Goal: Complete application form: Complete application form

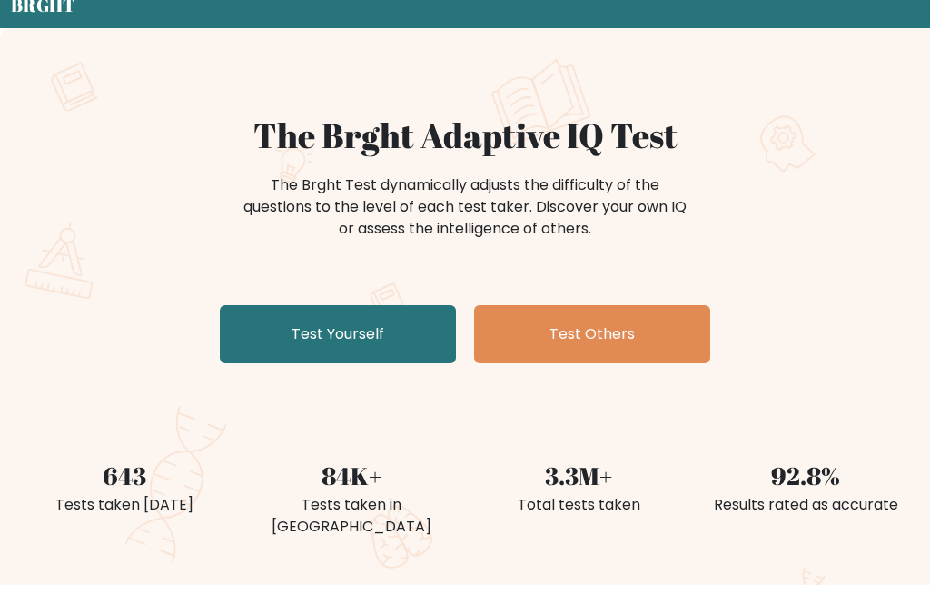
scroll to position [71, 0]
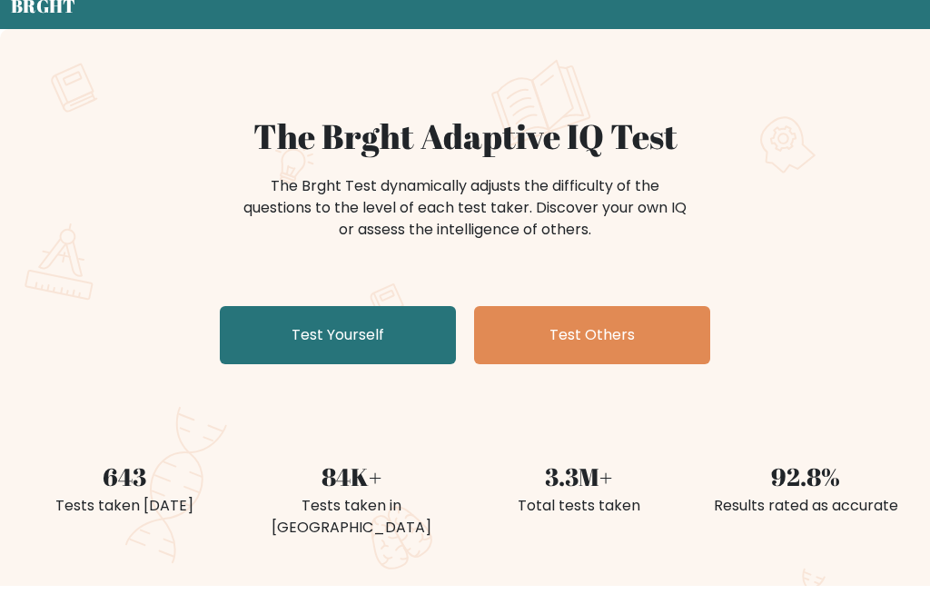
click at [253, 352] on link "Test Yourself" at bounding box center [338, 335] width 236 height 58
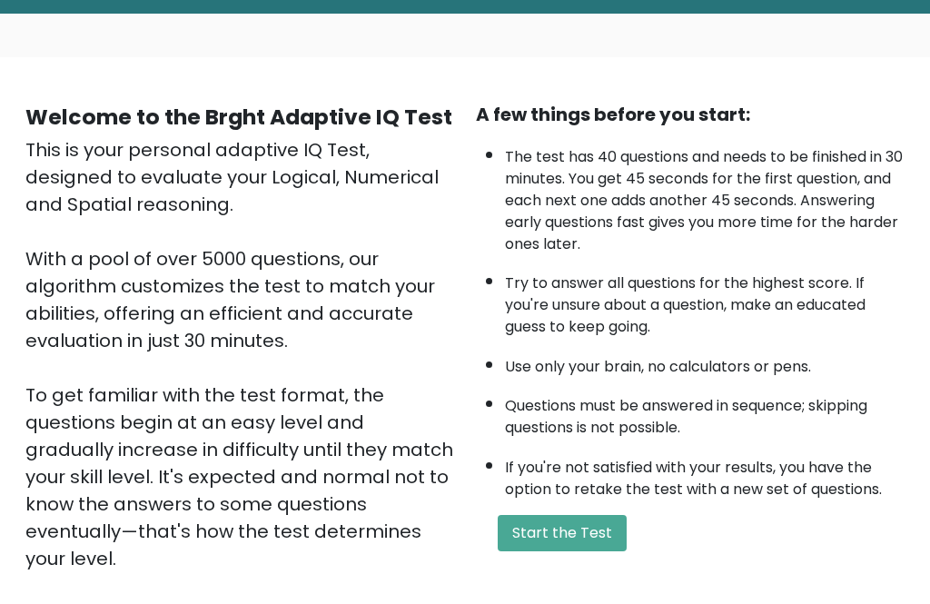
scroll to position [83, 0]
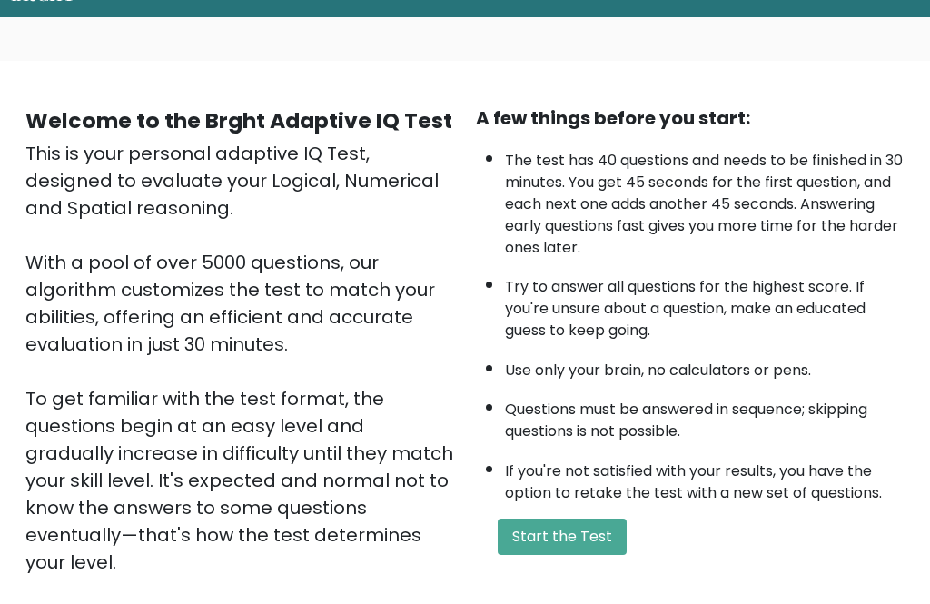
click at [609, 518] on button "Start the Test" at bounding box center [562, 536] width 129 height 36
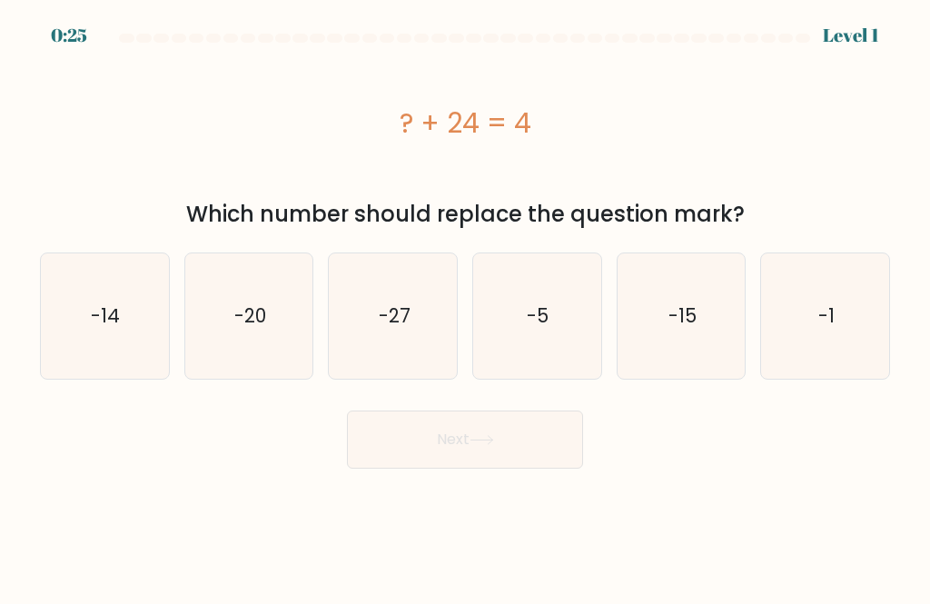
click at [233, 311] on icon "-20" at bounding box center [248, 315] width 125 height 125
click at [465, 307] on input "b. -20" at bounding box center [465, 304] width 1 height 5
radio input "true"
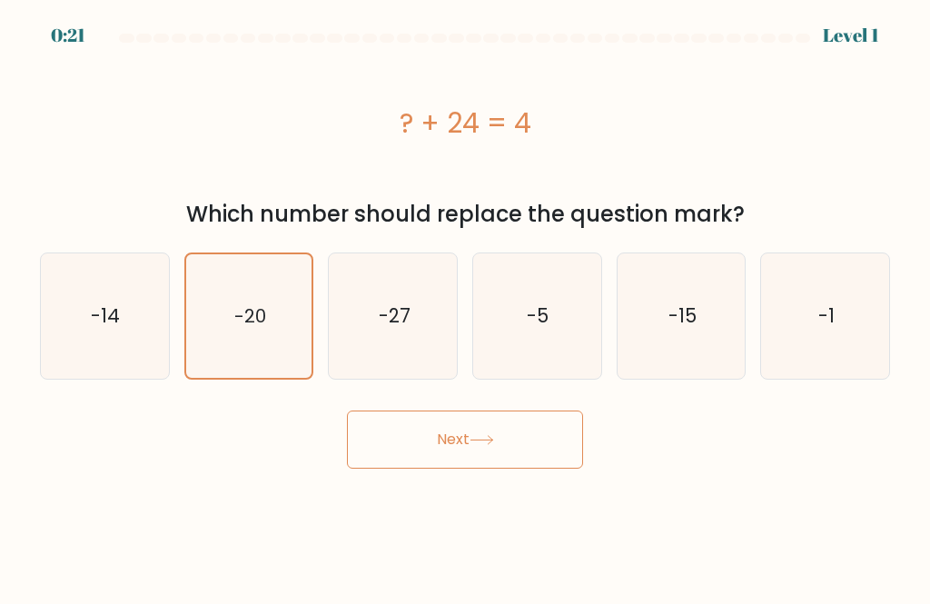
click at [770, 515] on body "0:21 Level 1 a." at bounding box center [465, 302] width 930 height 604
click at [531, 468] on button "Next" at bounding box center [465, 439] width 236 height 58
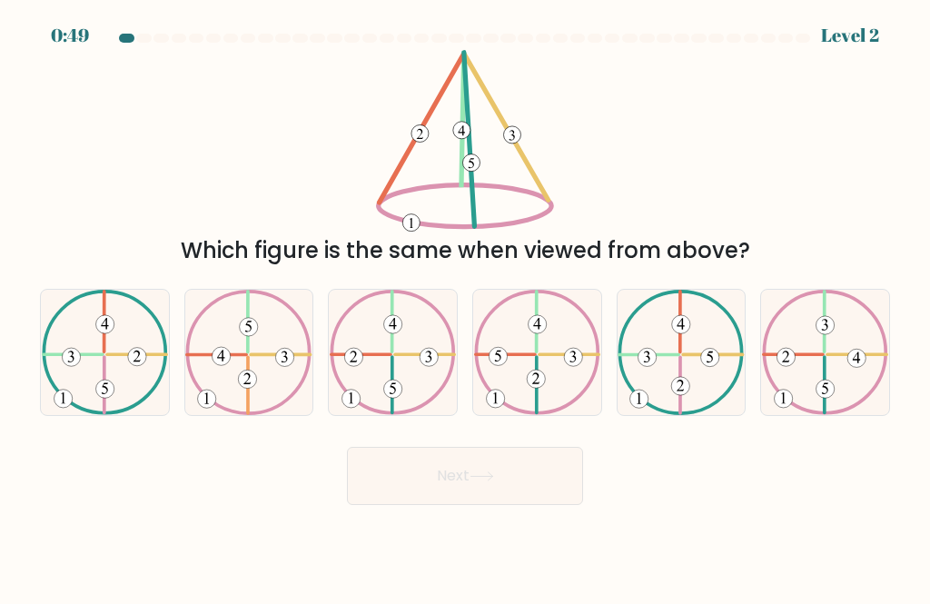
click at [547, 354] on 520 at bounding box center [568, 354] width 59 height 0
click at [466, 307] on input "d." at bounding box center [465, 304] width 1 height 5
radio input "true"
click at [540, 486] on button "Next" at bounding box center [465, 476] width 236 height 58
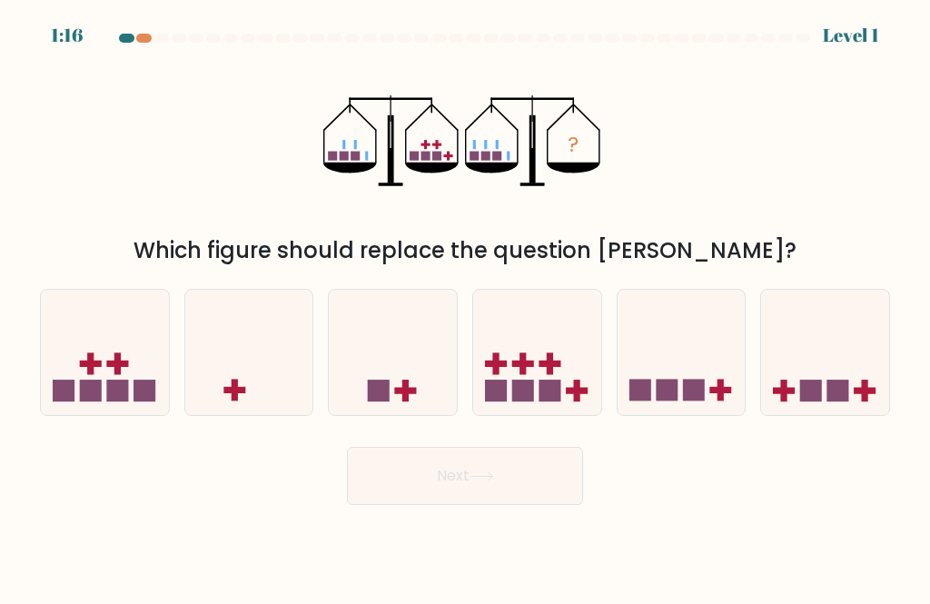
click at [537, 394] on icon at bounding box center [537, 352] width 128 height 106
click at [466, 307] on input "d." at bounding box center [465, 304] width 1 height 5
radio input "true"
click at [547, 505] on button "Next" at bounding box center [465, 476] width 236 height 58
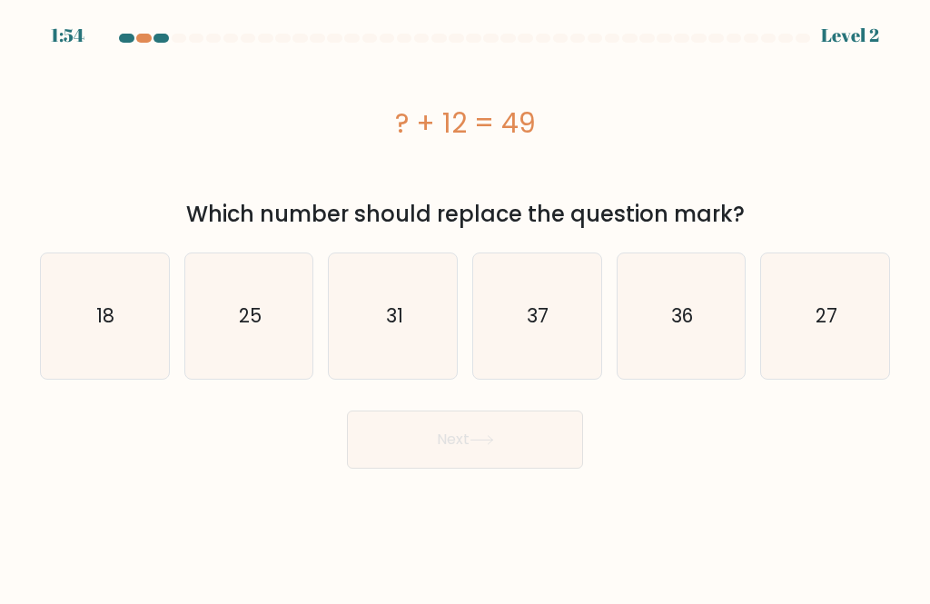
click at [835, 297] on icon "27" at bounding box center [825, 315] width 125 height 125
click at [466, 302] on input "f. 27" at bounding box center [465, 304] width 1 height 5
radio input "true"
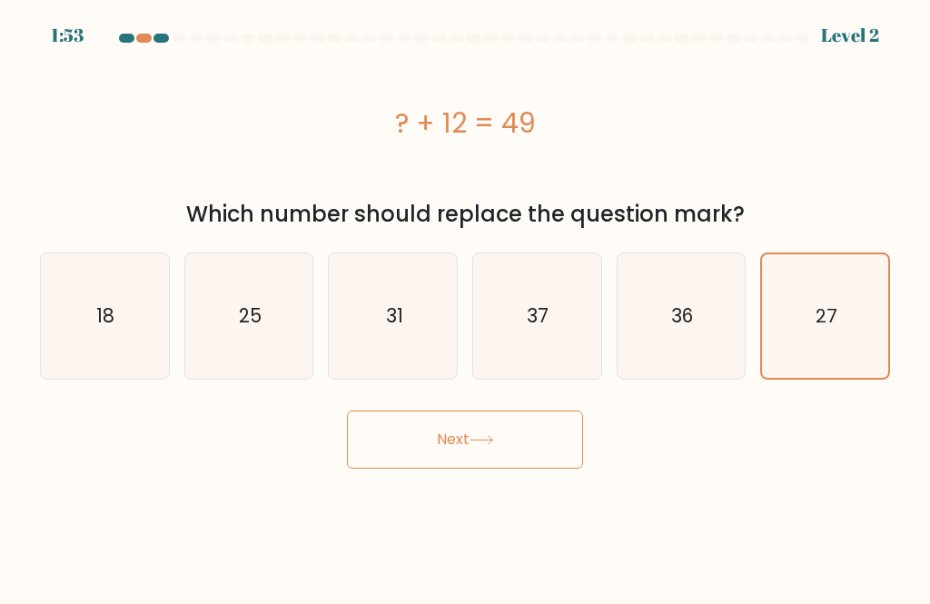
click at [544, 436] on button "Next" at bounding box center [465, 439] width 236 height 58
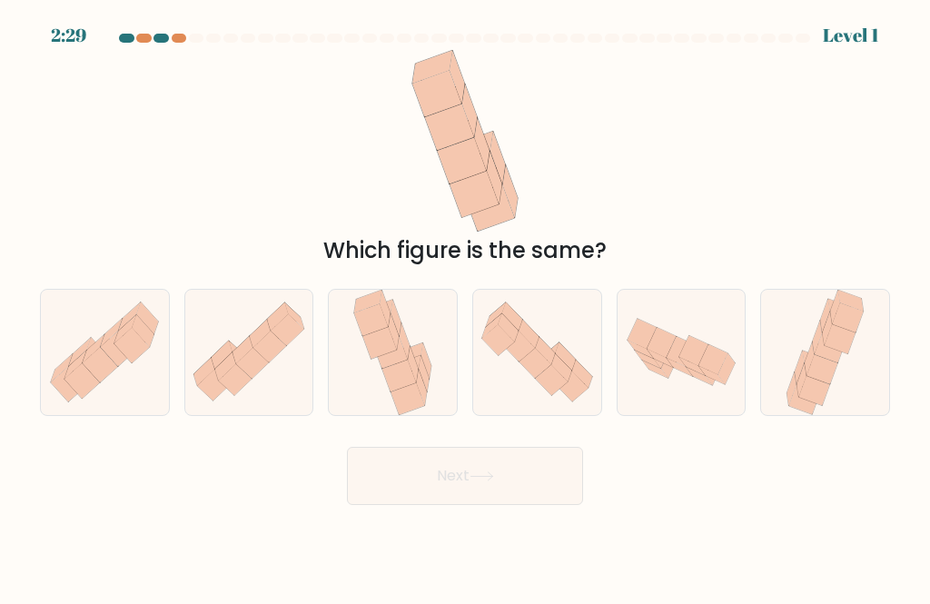
click at [224, 381] on icon at bounding box center [224, 367] width 21 height 28
click at [465, 307] on input "b." at bounding box center [465, 304] width 1 height 5
radio input "true"
click at [542, 482] on button "Next" at bounding box center [465, 476] width 236 height 58
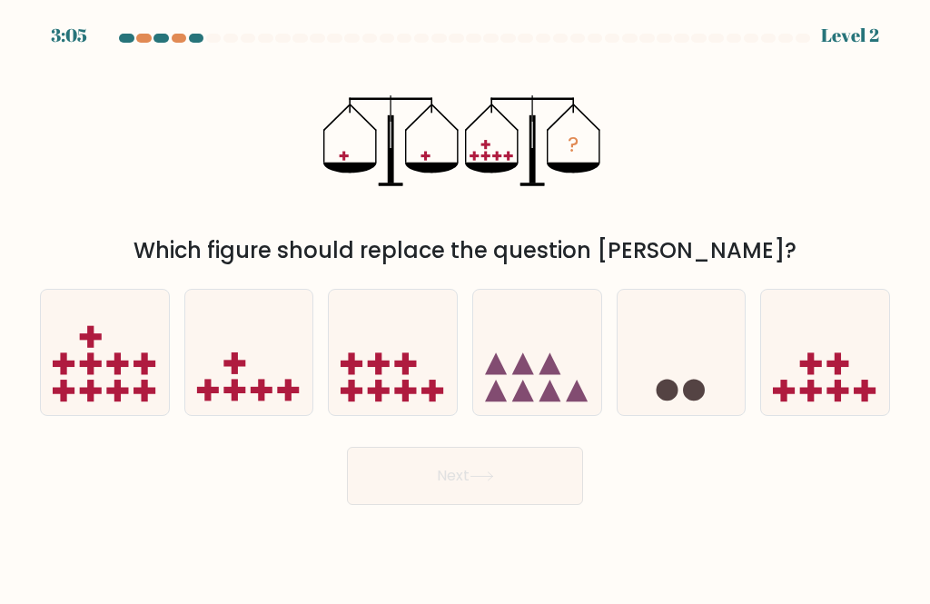
click at [232, 401] on rect at bounding box center [235, 391] width 6 height 22
click at [465, 307] on input "b." at bounding box center [465, 304] width 1 height 5
radio input "true"
click at [580, 505] on button "Next" at bounding box center [465, 476] width 236 height 58
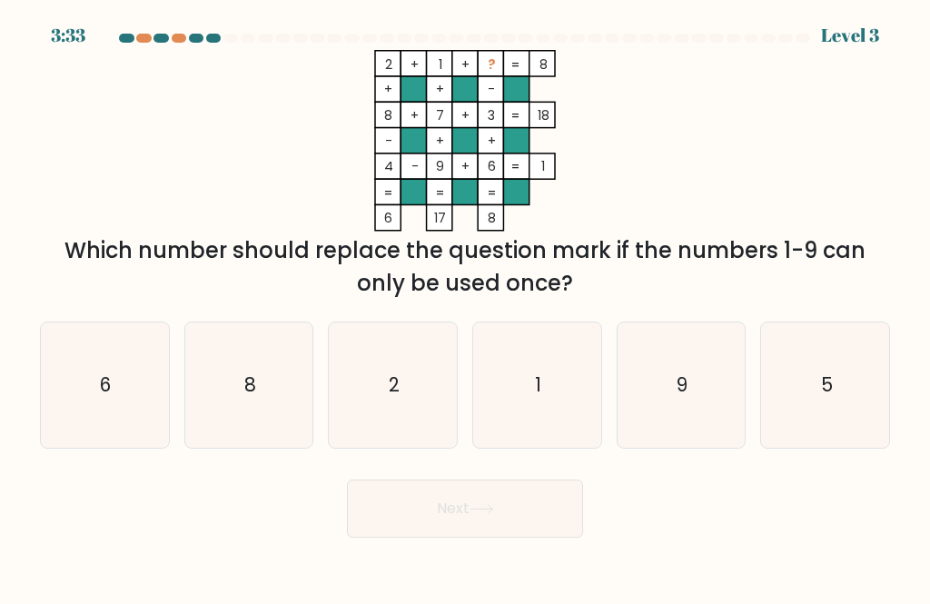
click at [812, 419] on icon "5" at bounding box center [825, 384] width 125 height 125
click at [466, 307] on input "f. 5" at bounding box center [465, 304] width 1 height 5
radio input "true"
click at [529, 527] on button "Next" at bounding box center [465, 508] width 236 height 58
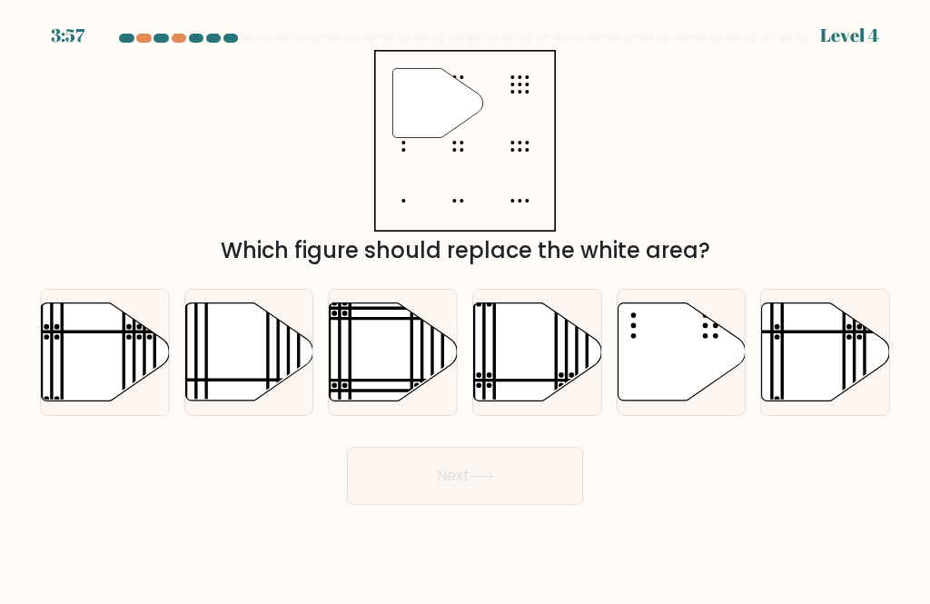
click at [691, 400] on icon at bounding box center [681, 351] width 128 height 98
click at [466, 307] on input "e." at bounding box center [465, 304] width 1 height 5
radio input "true"
click at [566, 505] on button "Next" at bounding box center [465, 476] width 236 height 58
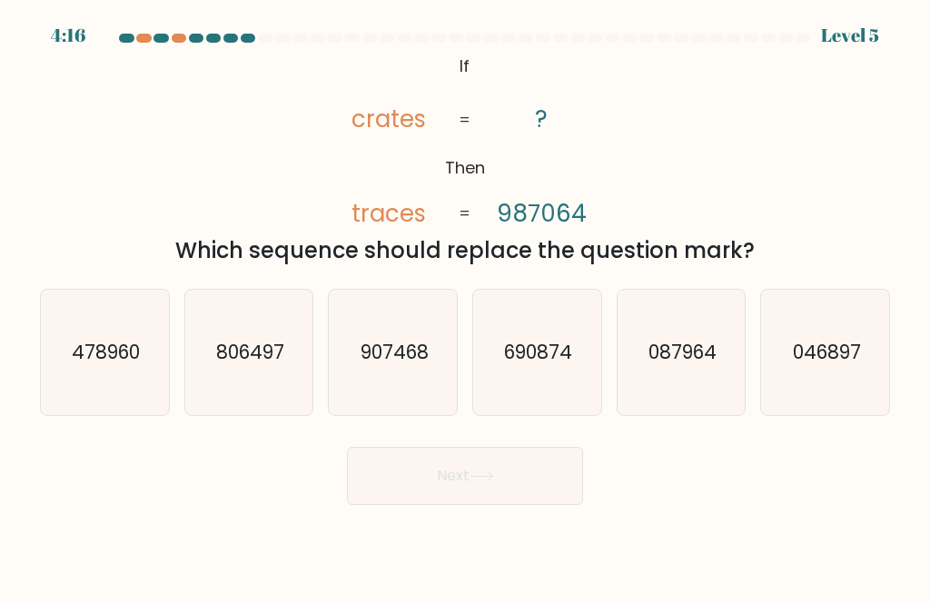
click at [197, 345] on icon "806497" at bounding box center [248, 352] width 125 height 125
click at [465, 307] on input "b. 806497" at bounding box center [465, 304] width 1 height 5
radio input "true"
click at [558, 498] on button "Next" at bounding box center [465, 476] width 236 height 58
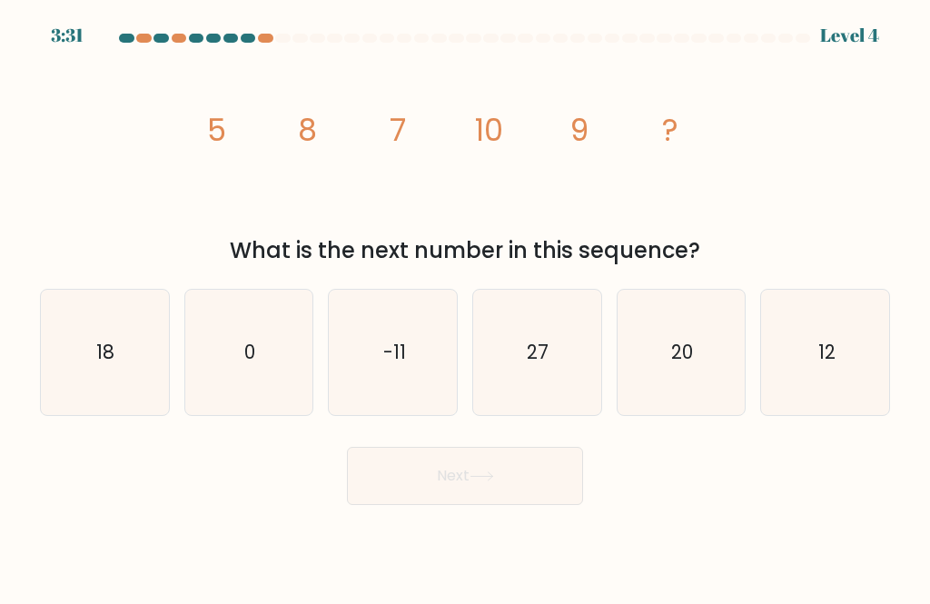
click at [857, 370] on icon "12" at bounding box center [825, 352] width 125 height 125
click at [466, 307] on input "f. 12" at bounding box center [465, 304] width 1 height 5
radio input "true"
click at [524, 505] on button "Next" at bounding box center [465, 476] width 236 height 58
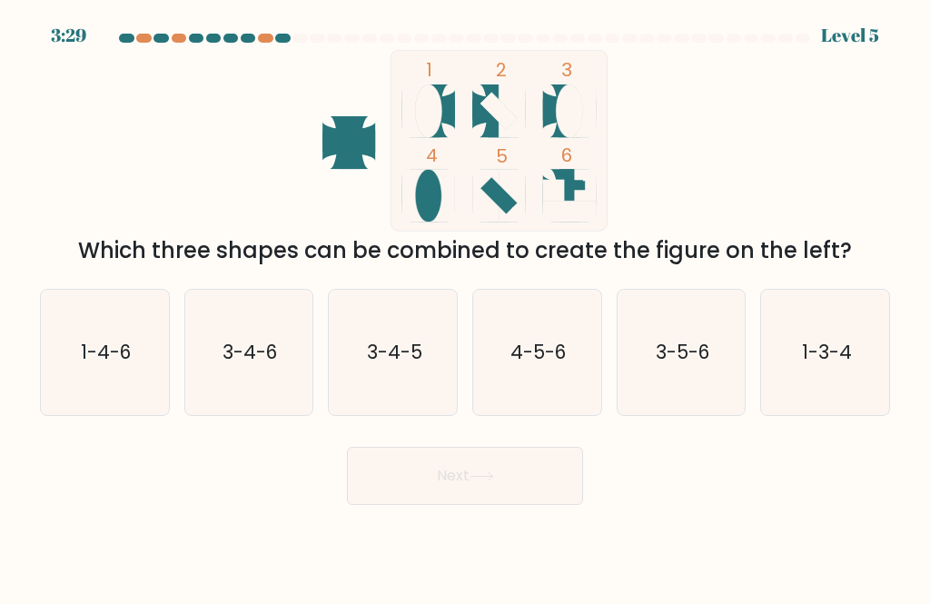
click at [518, 498] on button "Next" at bounding box center [465, 476] width 236 height 58
click at [494, 366] on icon "4-5-6" at bounding box center [536, 352] width 125 height 125
click at [466, 307] on input "d. 4-5-6" at bounding box center [465, 304] width 1 height 5
radio input "true"
click at [505, 488] on button "Next" at bounding box center [465, 476] width 236 height 58
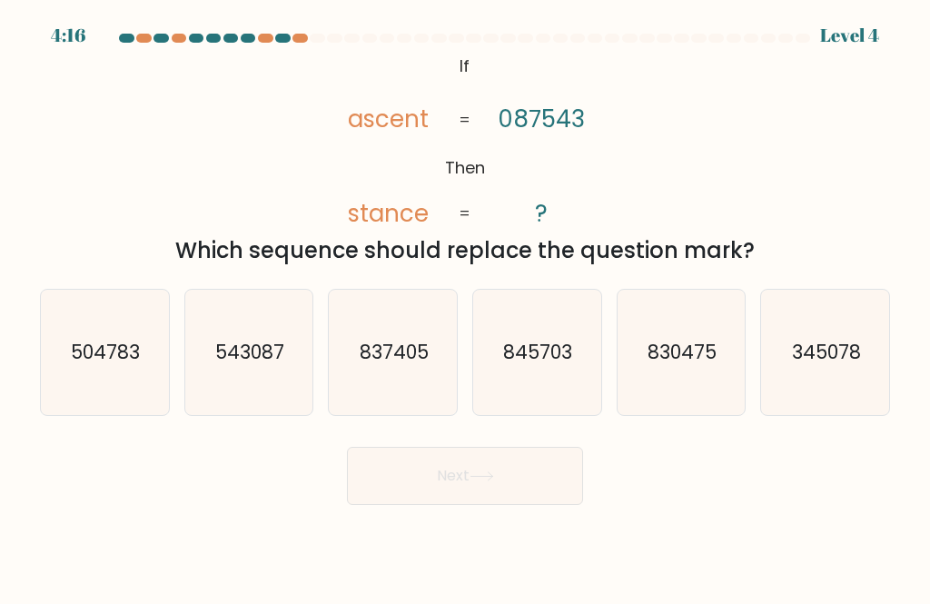
click at [545, 392] on icon "845703" at bounding box center [536, 352] width 125 height 125
click at [466, 307] on input "d. 845703" at bounding box center [465, 304] width 1 height 5
radio input "true"
click at [537, 496] on button "Next" at bounding box center [465, 476] width 236 height 58
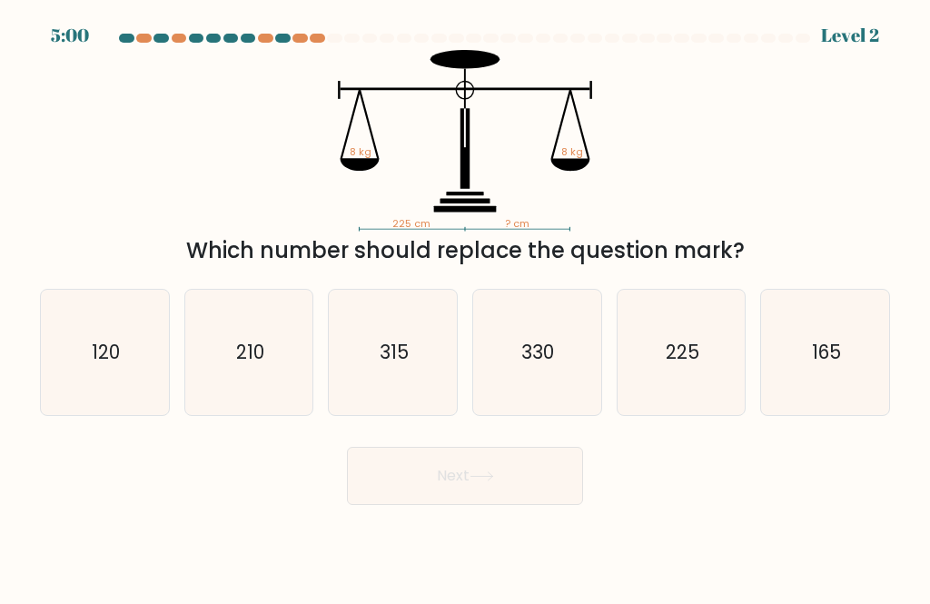
click at [193, 392] on icon "210" at bounding box center [248, 352] width 125 height 125
click at [465, 307] on input "b. 210" at bounding box center [465, 304] width 1 height 5
radio input "true"
click at [476, 480] on icon at bounding box center [481, 476] width 22 height 8
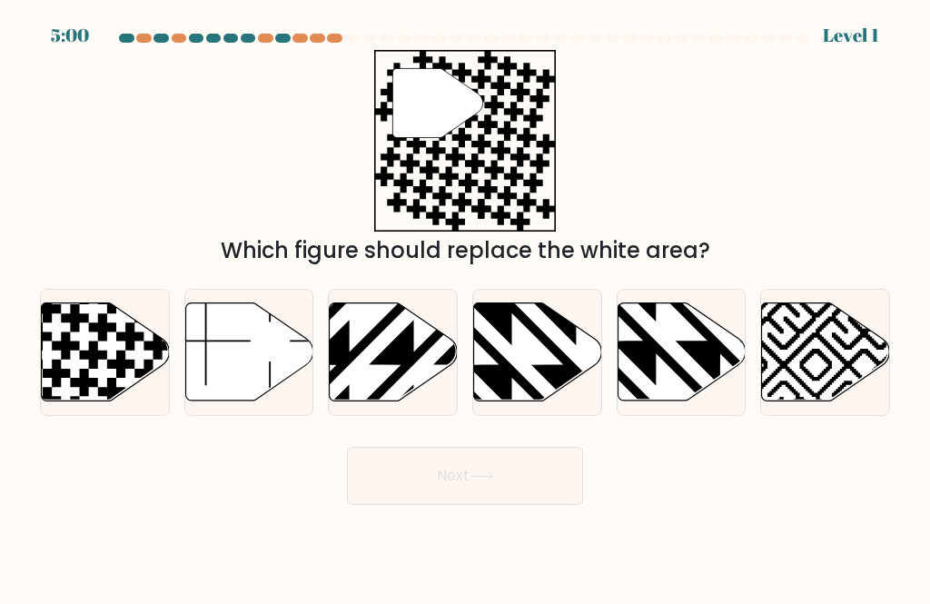
click at [508, 505] on button "Next" at bounding box center [465, 476] width 236 height 58
click at [366, 400] on icon at bounding box center [394, 351] width 128 height 98
click at [465, 307] on input "c." at bounding box center [465, 304] width 1 height 5
radio input "true"
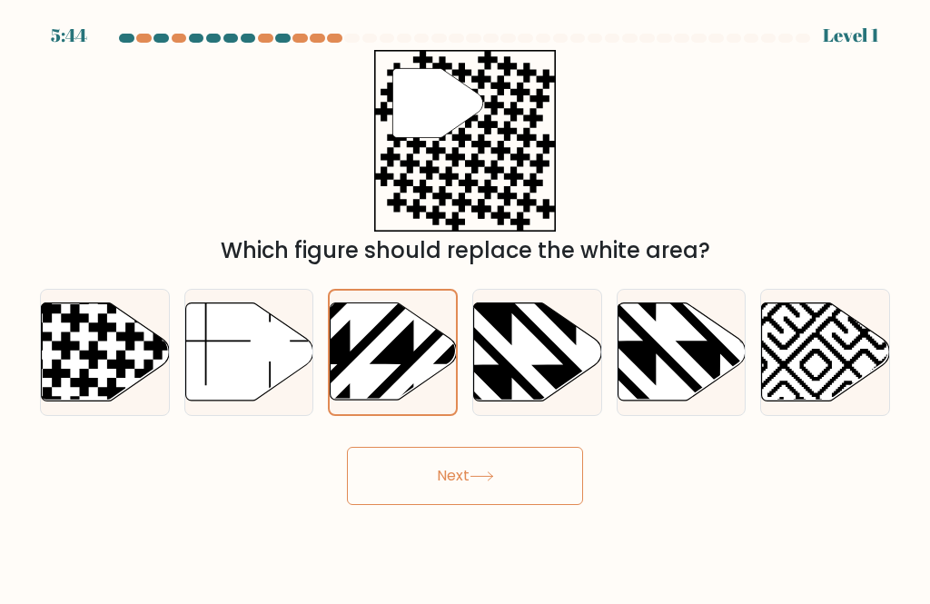
click at [537, 502] on button "Next" at bounding box center [465, 476] width 236 height 58
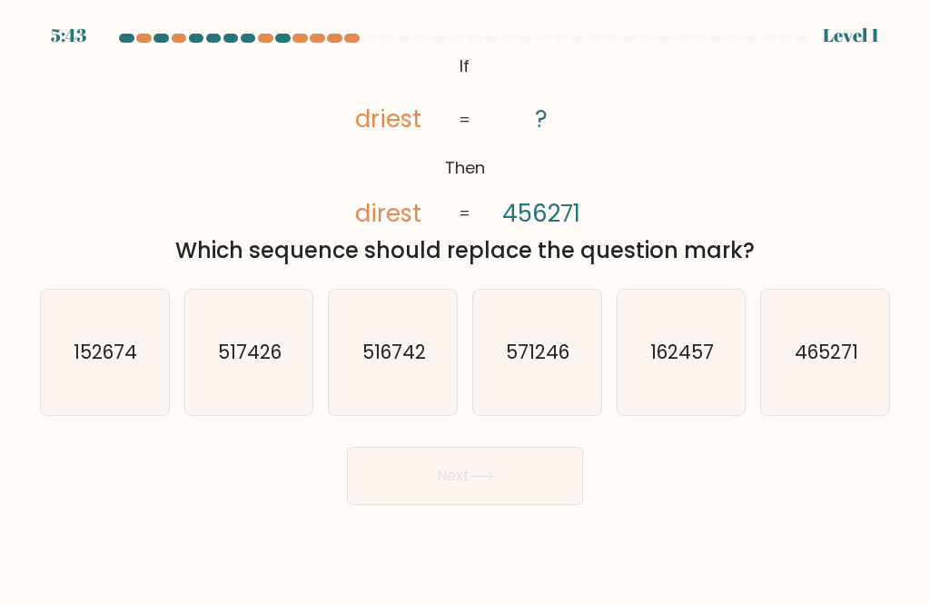
click at [167, 412] on icon "152674" at bounding box center [104, 352] width 125 height 125
click at [465, 307] on input "a. 152674" at bounding box center [465, 304] width 1 height 5
radio input "true"
click at [519, 505] on button "Next" at bounding box center [465, 476] width 236 height 58
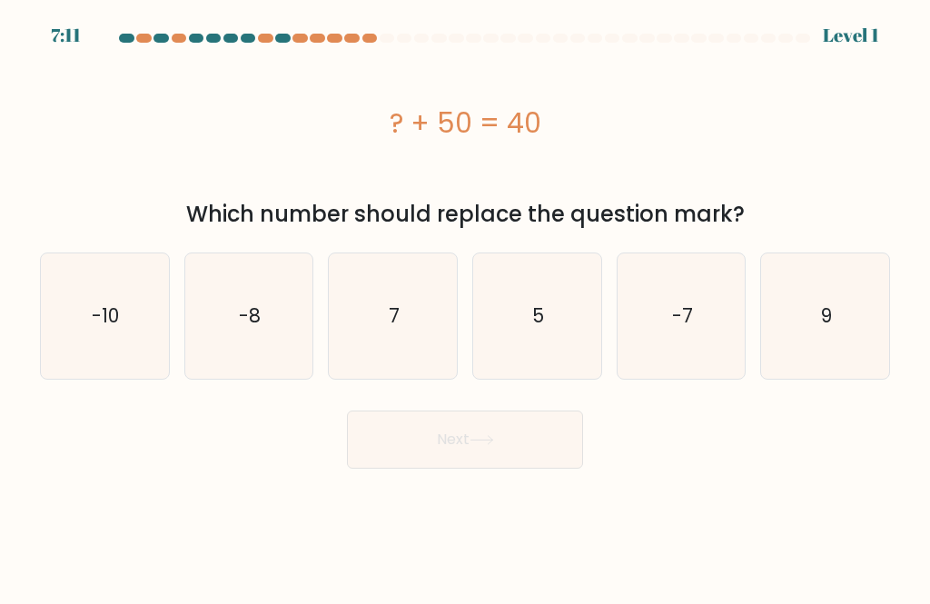
click at [220, 366] on icon "-8" at bounding box center [248, 315] width 125 height 125
click at [465, 307] on input "b. -8" at bounding box center [465, 304] width 1 height 5
radio input "true"
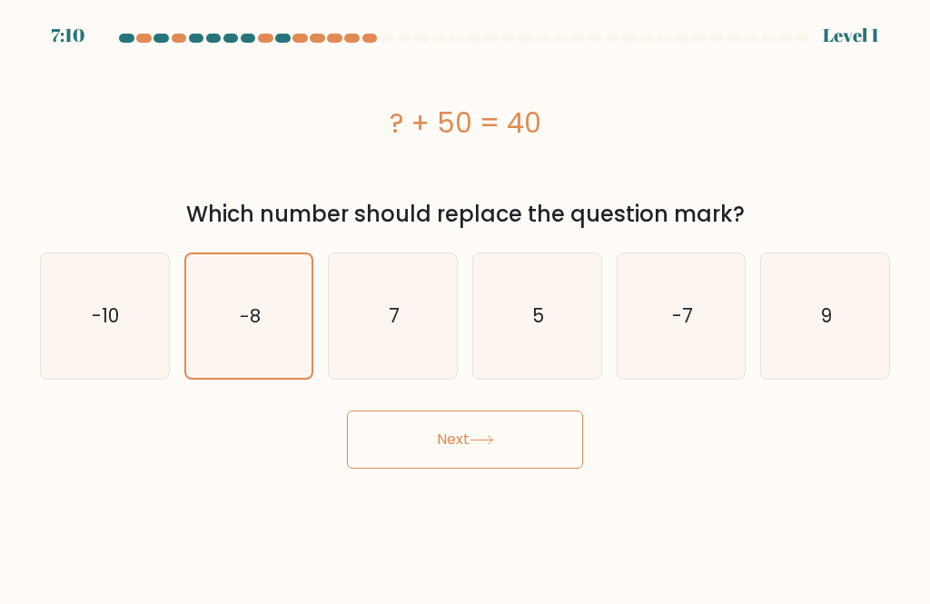
click at [519, 494] on body "7:10 Level 1 a." at bounding box center [465, 302] width 930 height 604
click at [518, 493] on body "7:10 Level 1 a." at bounding box center [465, 302] width 930 height 604
click at [552, 455] on button "Next" at bounding box center [465, 439] width 236 height 58
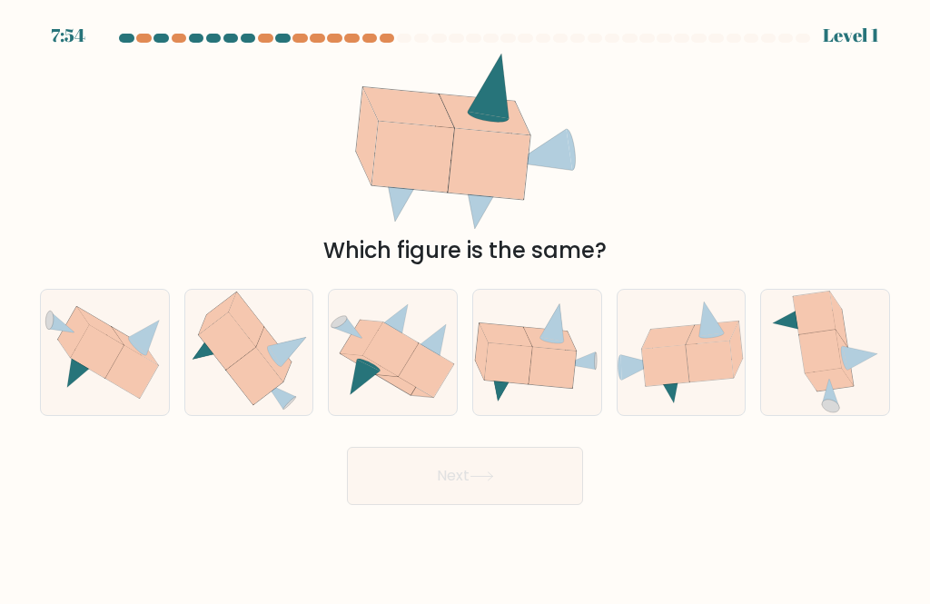
click at [555, 379] on icon at bounding box center [551, 367] width 47 height 41
click at [466, 307] on input "d." at bounding box center [465, 304] width 1 height 5
radio input "true"
click at [520, 497] on button "Next" at bounding box center [465, 476] width 236 height 58
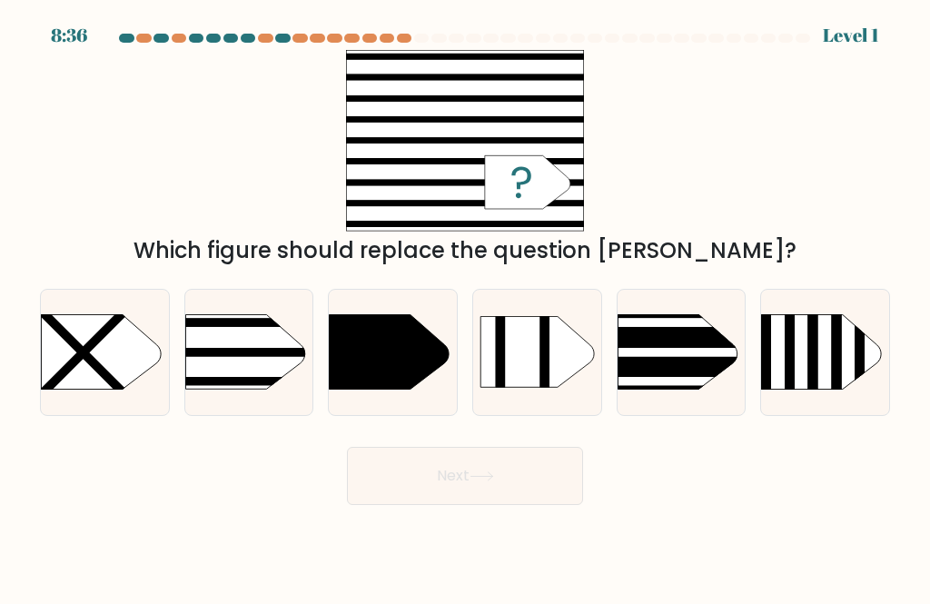
click at [691, 385] on rect at bounding box center [589, 293] width 332 height 253
click at [466, 307] on input "e." at bounding box center [465, 304] width 1 height 5
radio input "true"
click at [508, 505] on button "Next" at bounding box center [465, 476] width 236 height 58
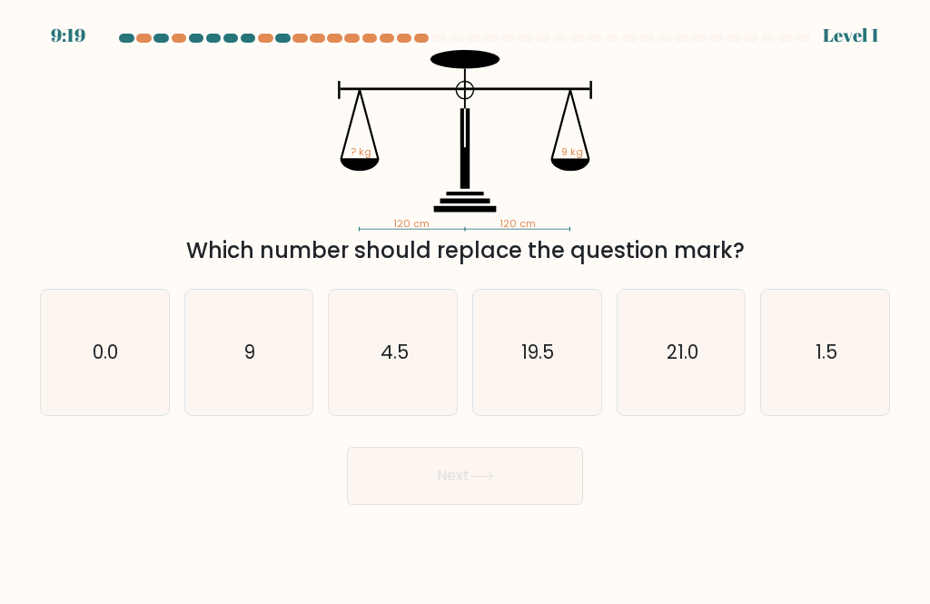
click at [210, 375] on icon "9" at bounding box center [248, 352] width 125 height 125
click at [465, 307] on input "b. 9" at bounding box center [465, 304] width 1 height 5
radio input "true"
click at [523, 505] on button "Next" at bounding box center [465, 476] width 236 height 58
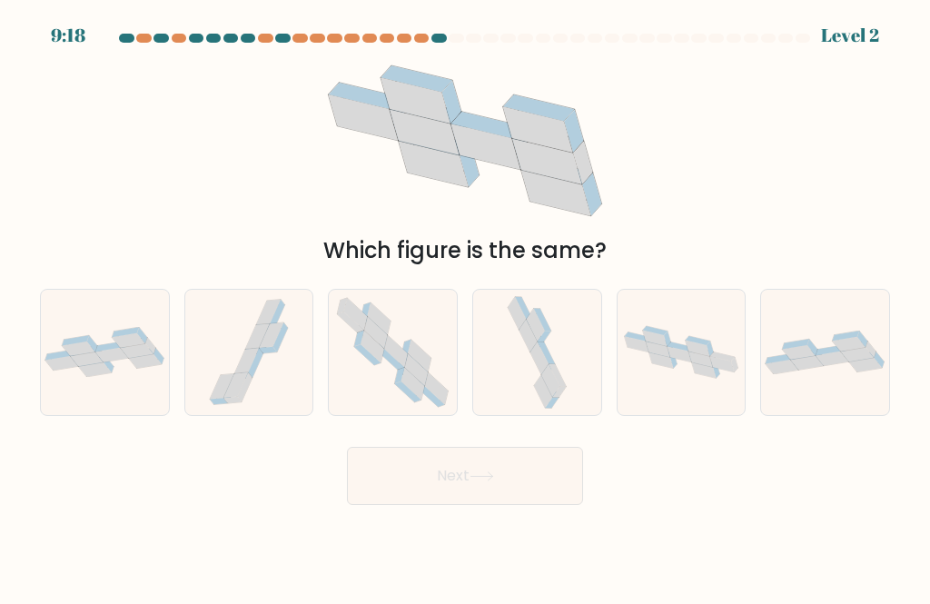
click at [88, 377] on icon at bounding box center [95, 369] width 33 height 15
click at [465, 307] on input "a." at bounding box center [465, 304] width 1 height 5
radio input "true"
click at [519, 492] on button "Next" at bounding box center [465, 476] width 236 height 58
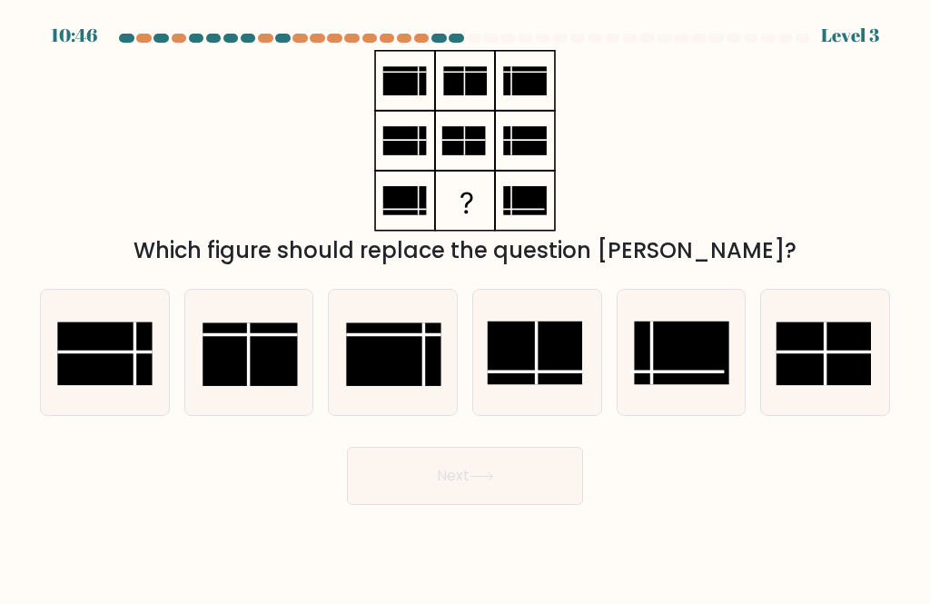
click at [242, 368] on rect at bounding box center [249, 353] width 94 height 63
click at [465, 307] on input "b." at bounding box center [465, 304] width 1 height 5
radio input "true"
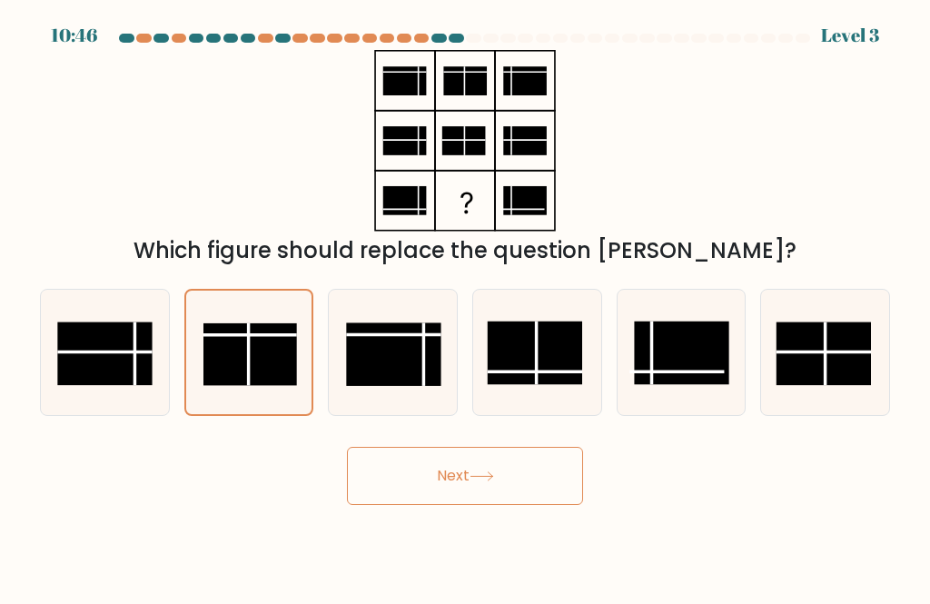
click at [520, 505] on button "Next" at bounding box center [465, 476] width 236 height 58
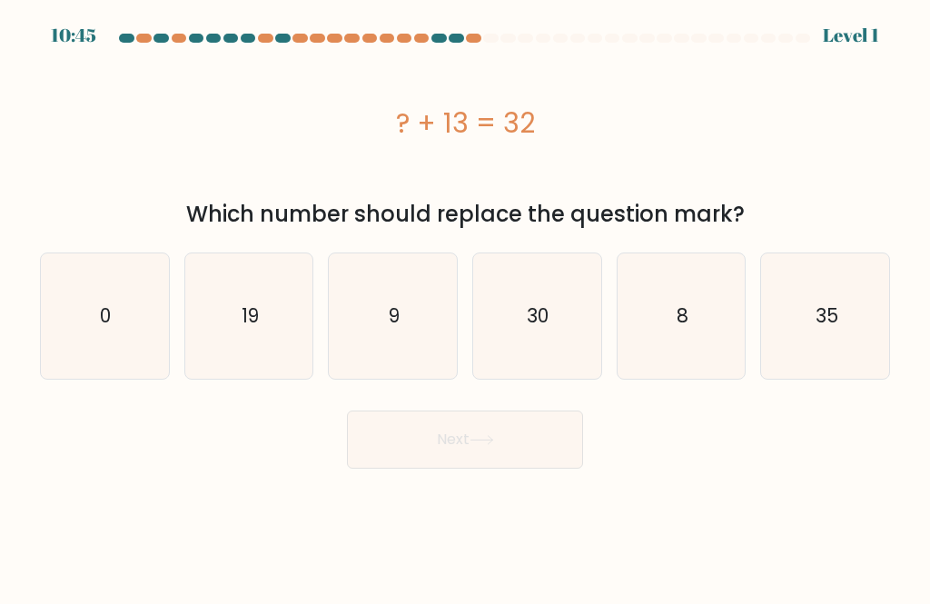
click at [95, 397] on form "a. 0" at bounding box center [465, 251] width 930 height 435
click at [105, 323] on text "0" at bounding box center [106, 315] width 11 height 26
click at [465, 307] on input "a. 0" at bounding box center [465, 304] width 1 height 5
radio input "true"
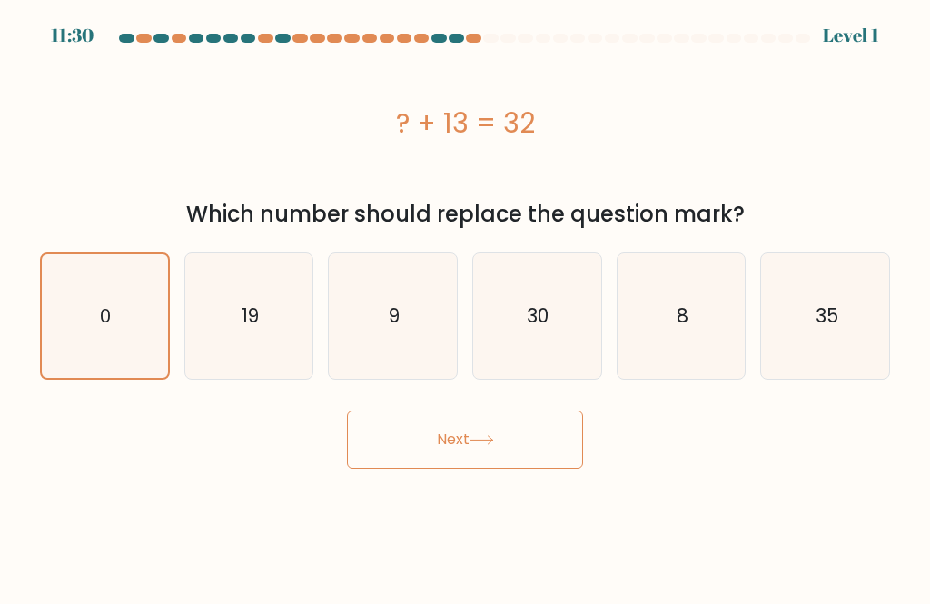
click at [534, 452] on button "Next" at bounding box center [465, 439] width 236 height 58
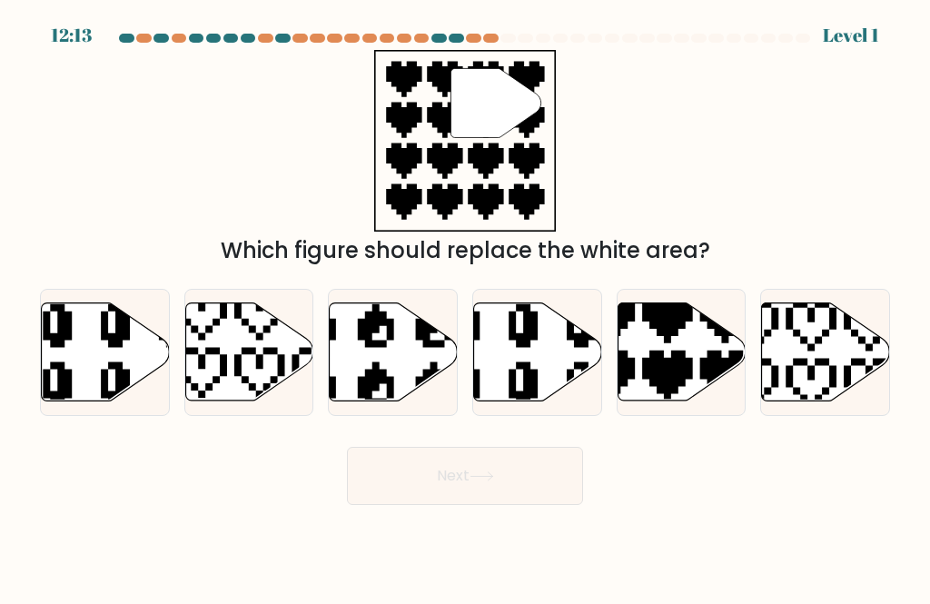
click at [101, 383] on icon at bounding box center [106, 351] width 128 height 98
click at [465, 307] on input "a." at bounding box center [465, 304] width 1 height 5
radio input "true"
click at [520, 478] on button "Next" at bounding box center [465, 476] width 236 height 58
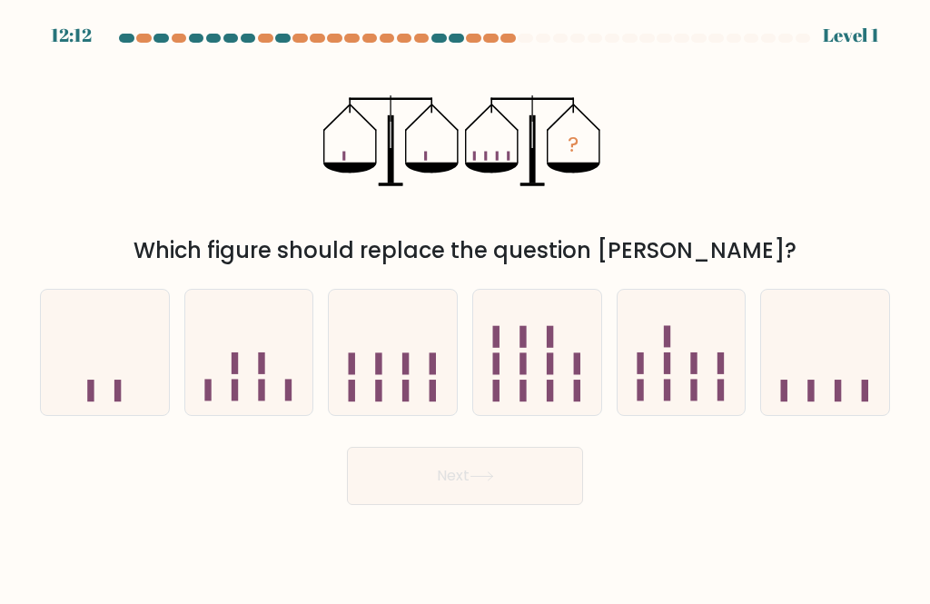
click at [87, 389] on icon at bounding box center [105, 352] width 128 height 106
click at [465, 307] on input "a." at bounding box center [465, 304] width 1 height 5
radio input "true"
click at [517, 498] on button "Next" at bounding box center [465, 476] width 236 height 58
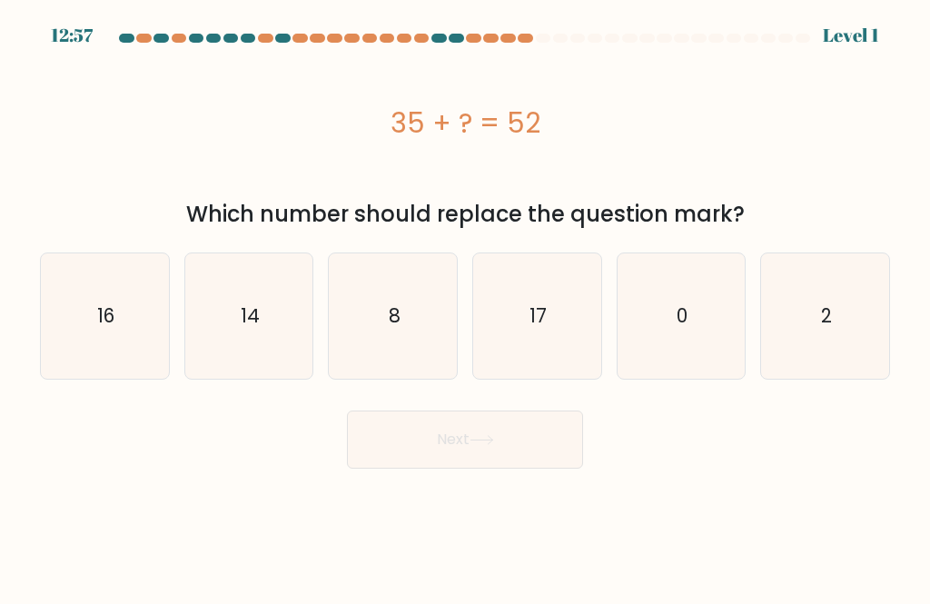
click at [91, 391] on form "a. 8" at bounding box center [465, 251] width 930 height 435
click at [528, 490] on body "12:57 Level 1 8" at bounding box center [465, 302] width 930 height 604
click at [79, 335] on icon "16" at bounding box center [104, 315] width 125 height 125
click at [465, 307] on input "a. 16" at bounding box center [465, 304] width 1 height 5
radio input "true"
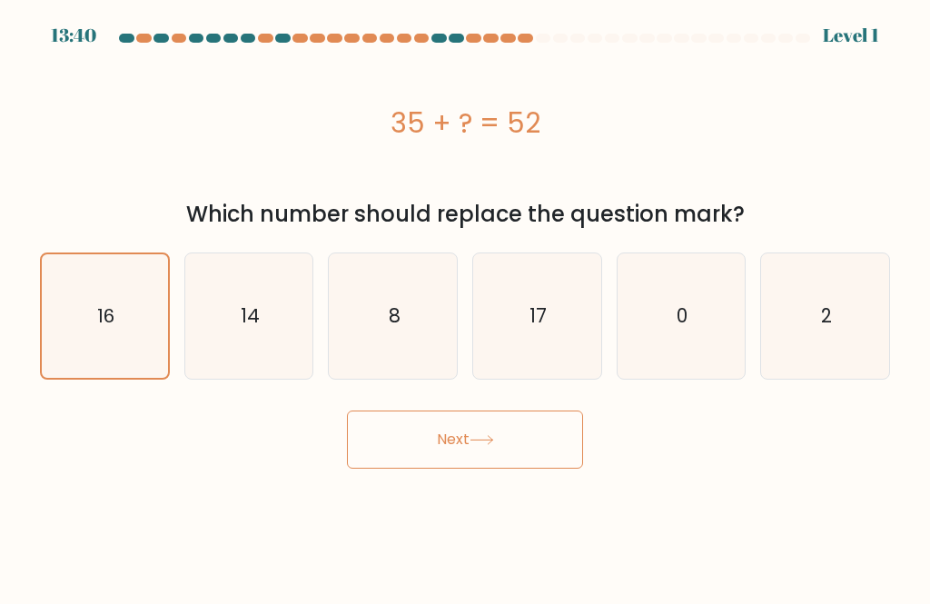
click at [73, 329] on icon "16" at bounding box center [104, 315] width 123 height 123
click at [465, 307] on input "a. 16" at bounding box center [465, 304] width 1 height 5
click at [524, 460] on button "Next" at bounding box center [465, 439] width 236 height 58
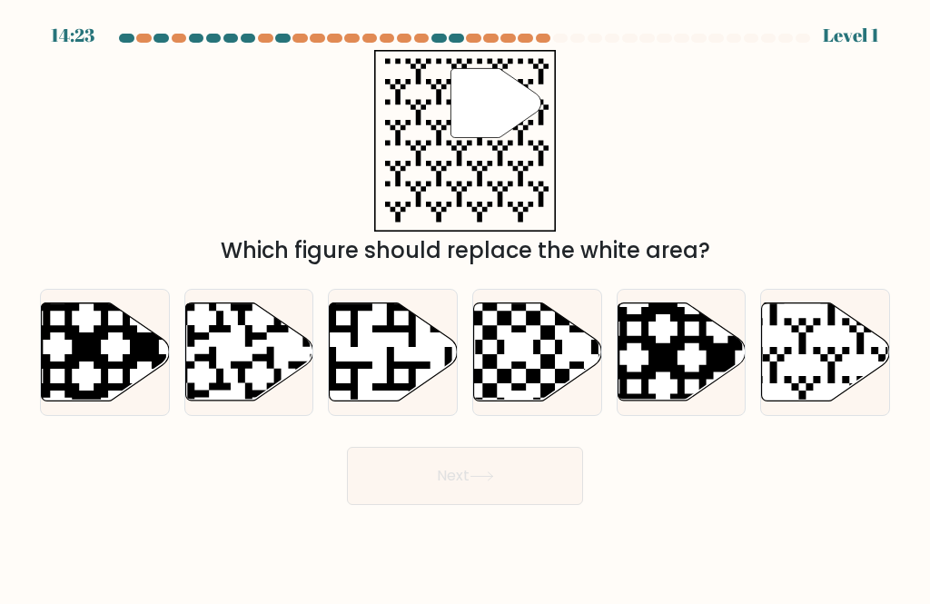
click at [94, 345] on icon at bounding box center [144, 405] width 232 height 232
click at [465, 307] on input "a." at bounding box center [465, 304] width 1 height 5
radio input "true"
click at [536, 476] on button "Next" at bounding box center [465, 476] width 236 height 58
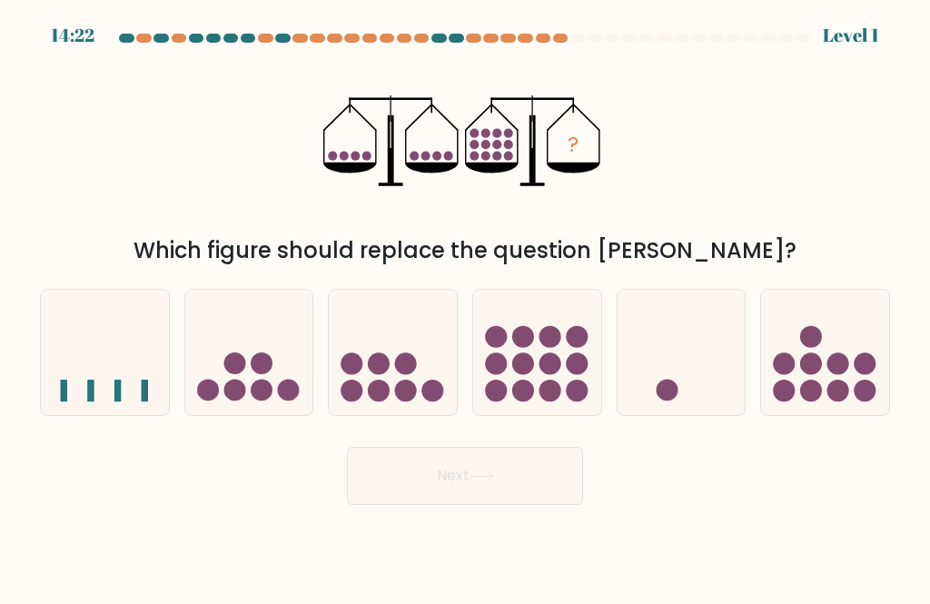
click at [85, 385] on icon at bounding box center [105, 352] width 128 height 106
click at [465, 307] on input "a." at bounding box center [465, 304] width 1 height 5
radio input "true"
click at [530, 489] on button "Next" at bounding box center [465, 476] width 236 height 58
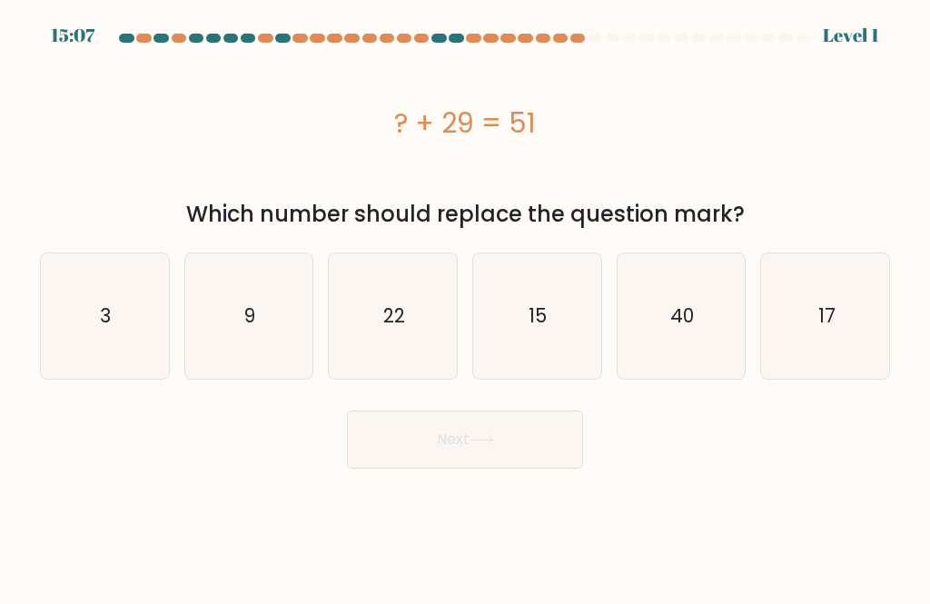
click at [77, 394] on form "a. 3" at bounding box center [465, 251] width 930 height 435
click at [79, 324] on icon "3" at bounding box center [104, 315] width 125 height 125
click at [465, 307] on input "a. 3" at bounding box center [465, 304] width 1 height 5
radio input "true"
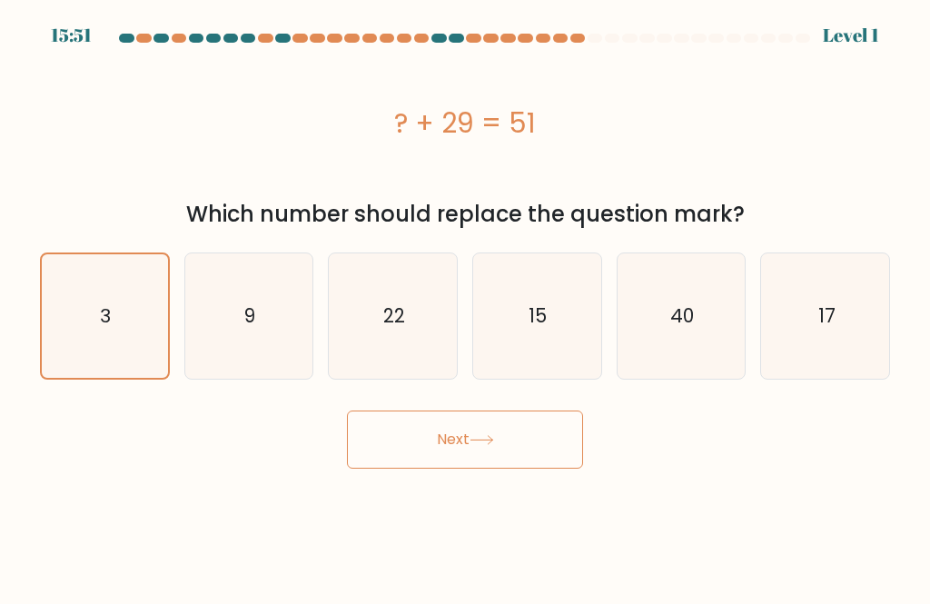
click at [523, 451] on button "Next" at bounding box center [465, 439] width 236 height 58
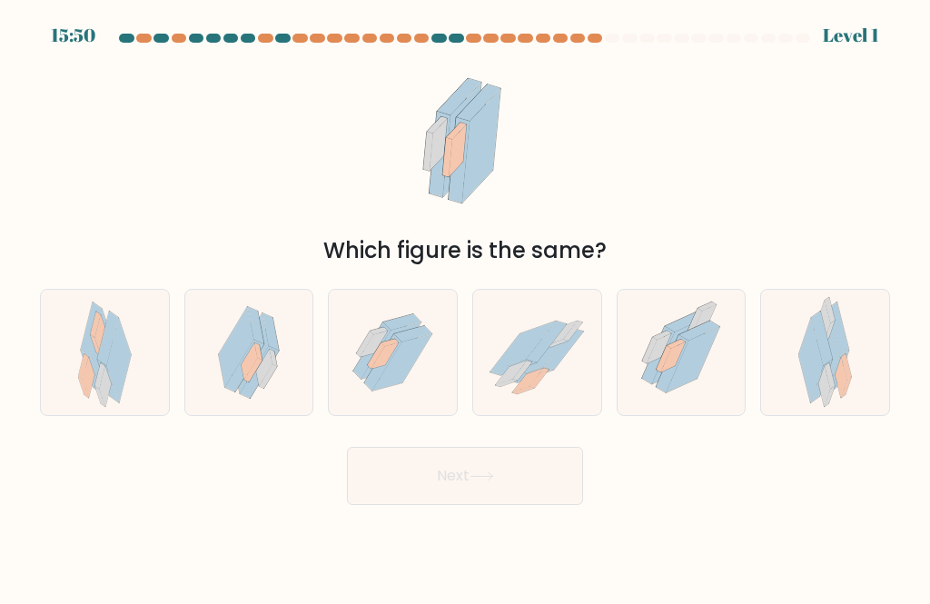
click at [108, 359] on icon at bounding box center [107, 338] width 21 height 54
click at [465, 307] on input "a." at bounding box center [465, 304] width 1 height 5
radio input "true"
click at [529, 496] on button "Next" at bounding box center [465, 476] width 236 height 58
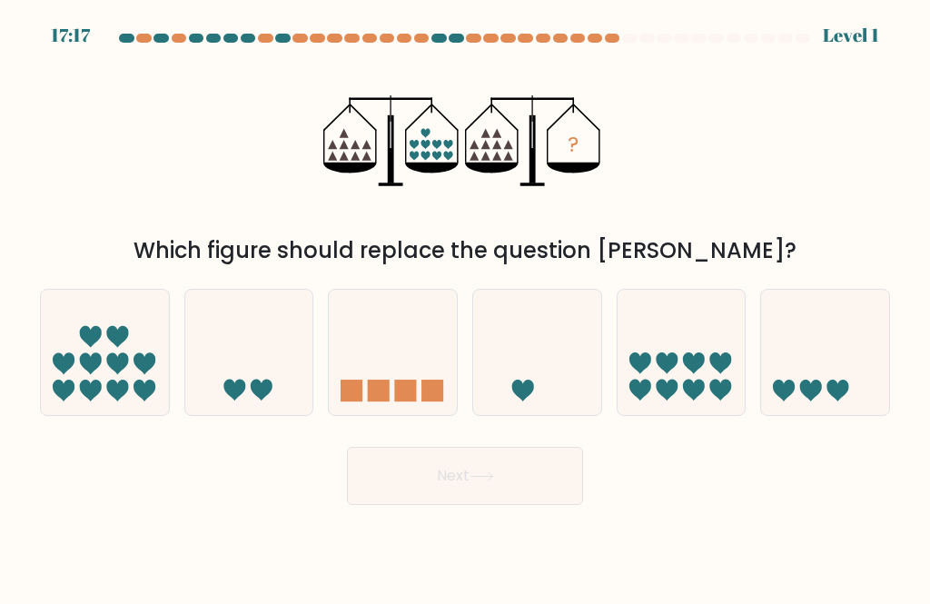
click at [87, 348] on icon at bounding box center [91, 337] width 22 height 22
click at [465, 307] on input "a." at bounding box center [465, 304] width 1 height 5
radio input "true"
click at [541, 505] on button "Next" at bounding box center [465, 476] width 236 height 58
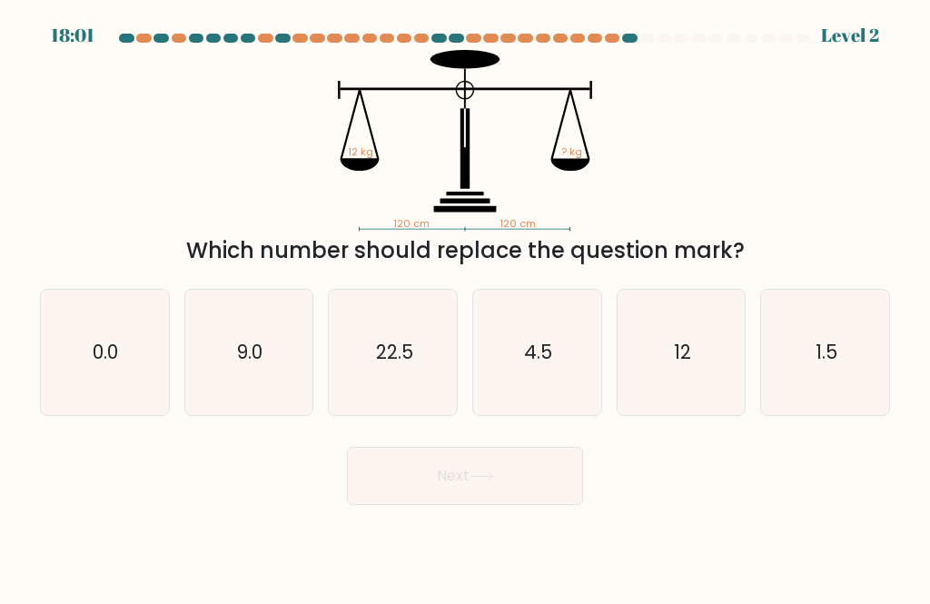
click at [518, 505] on button "Next" at bounding box center [465, 476] width 236 height 58
click at [85, 369] on icon "0.0" at bounding box center [104, 352] width 125 height 125
click at [465, 307] on input "a. 0.0" at bounding box center [465, 304] width 1 height 5
radio input "true"
click at [525, 505] on button "Next" at bounding box center [465, 476] width 236 height 58
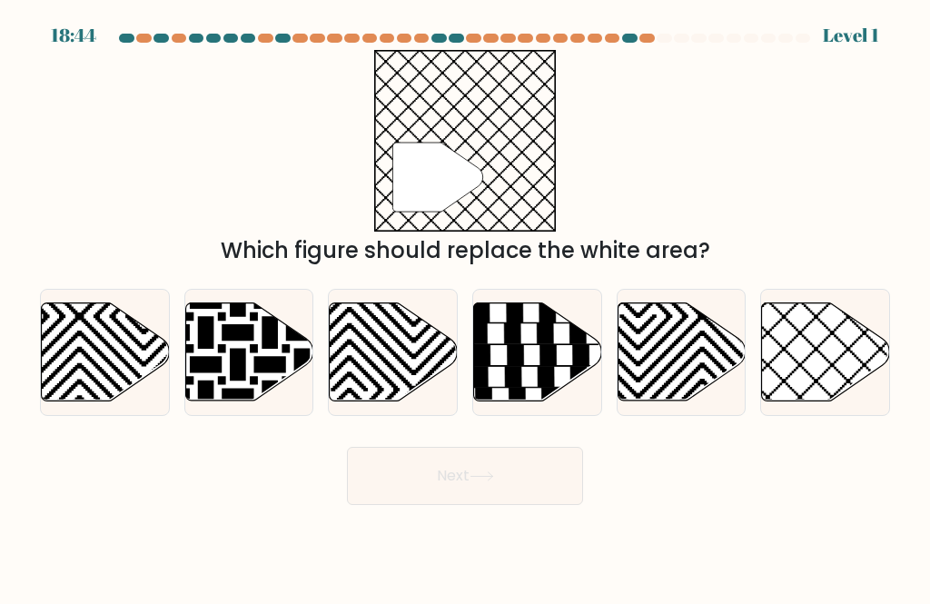
click at [678, 366] on icon at bounding box center [681, 351] width 128 height 98
click at [466, 307] on input "e." at bounding box center [465, 304] width 1 height 5
radio input "true"
click at [547, 505] on button "Next" at bounding box center [465, 476] width 236 height 58
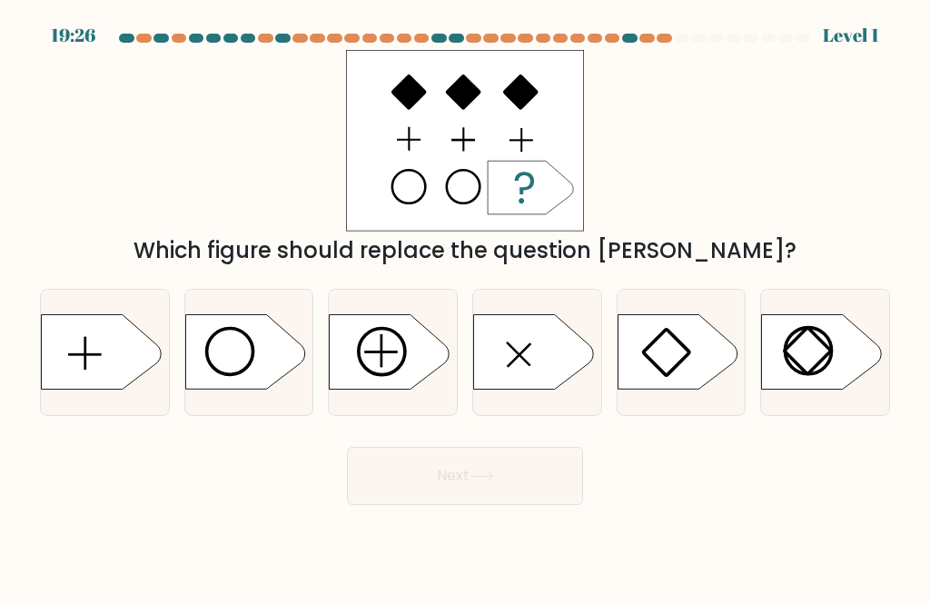
click at [841, 373] on icon at bounding box center [822, 352] width 120 height 74
click at [466, 307] on input "f." at bounding box center [465, 304] width 1 height 5
radio input "true"
click at [554, 505] on button "Next" at bounding box center [465, 476] width 236 height 58
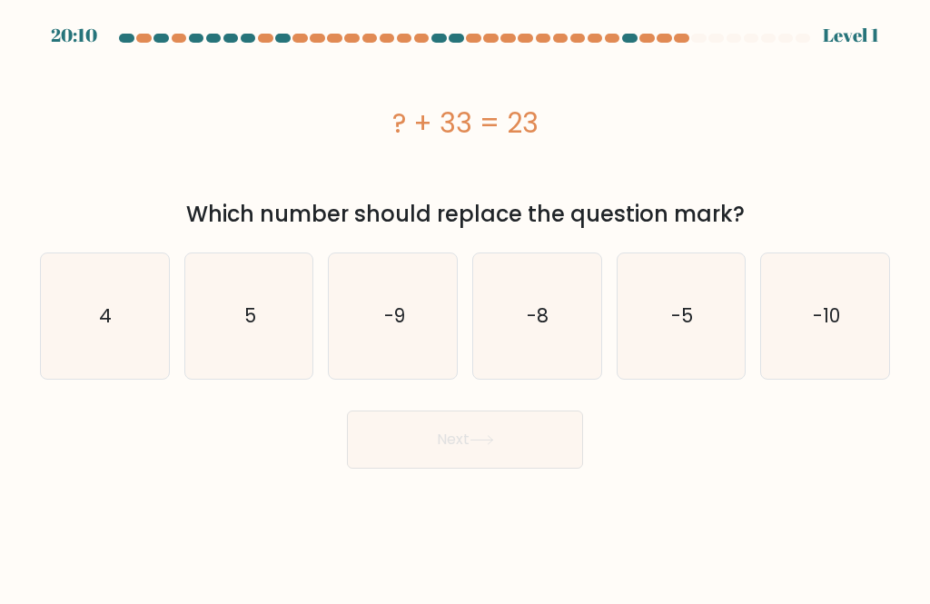
click at [683, 346] on icon "-5" at bounding box center [680, 315] width 125 height 125
click at [466, 307] on input "e. -5" at bounding box center [465, 304] width 1 height 5
radio input "true"
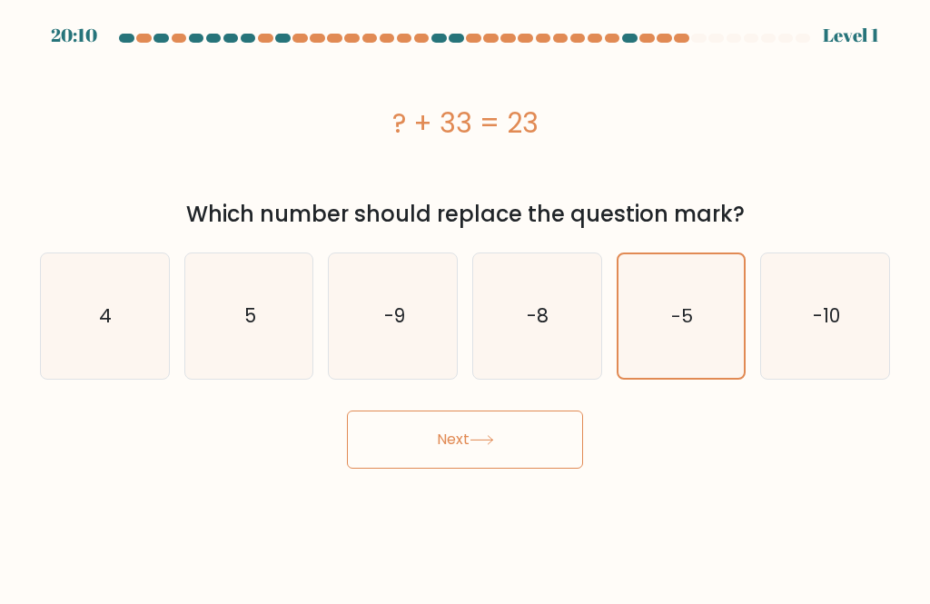
click at [528, 461] on button "Next" at bounding box center [465, 439] width 236 height 58
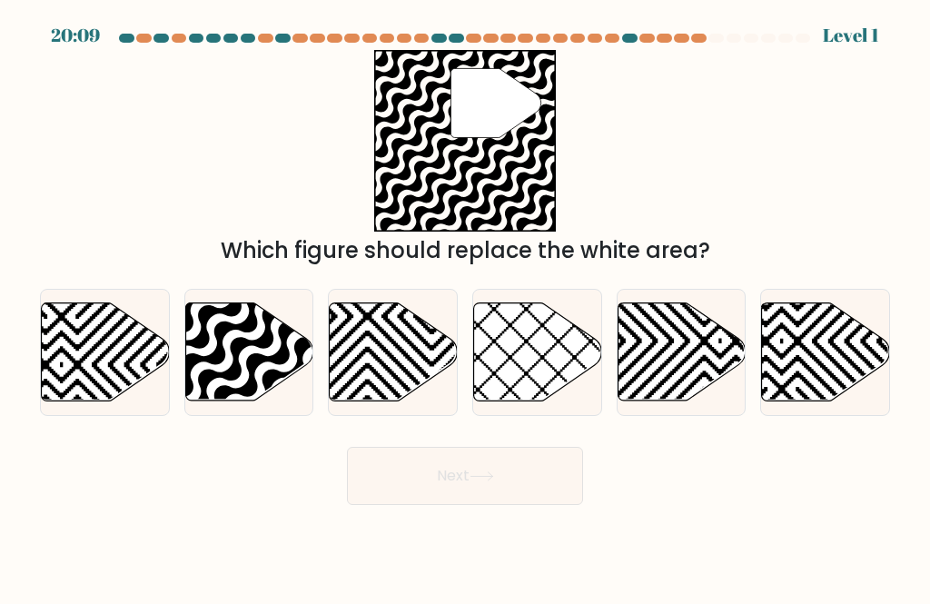
click at [809, 320] on icon at bounding box center [825, 352] width 128 height 100
click at [466, 307] on input "f." at bounding box center [465, 304] width 1 height 5
radio input "true"
click at [560, 466] on button "Next" at bounding box center [465, 476] width 236 height 58
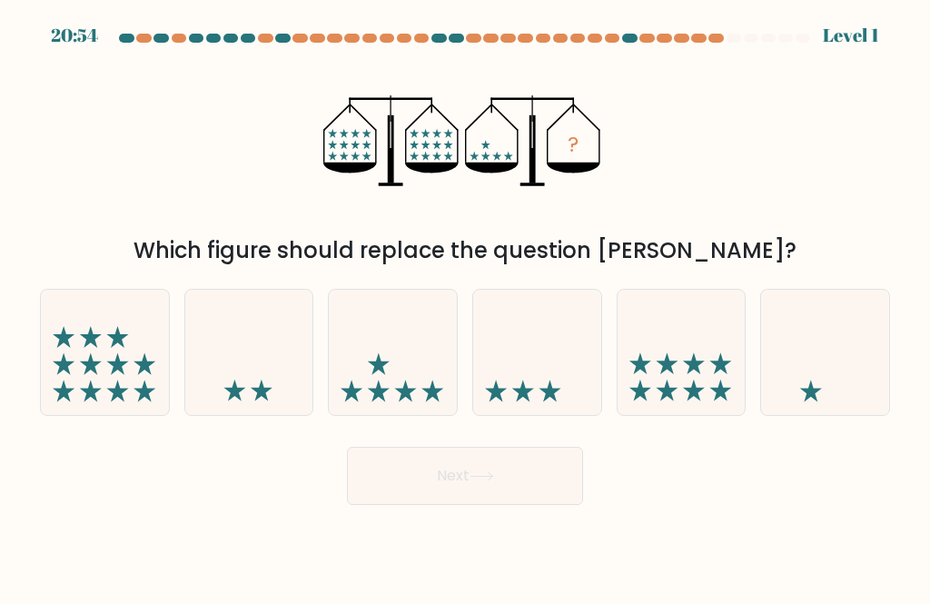
click at [548, 505] on button "Next" at bounding box center [465, 476] width 236 height 58
click at [685, 401] on icon at bounding box center [681, 352] width 128 height 106
click at [466, 307] on input "e." at bounding box center [465, 304] width 1 height 5
radio input "true"
click at [553, 503] on button "Next" at bounding box center [465, 476] width 236 height 58
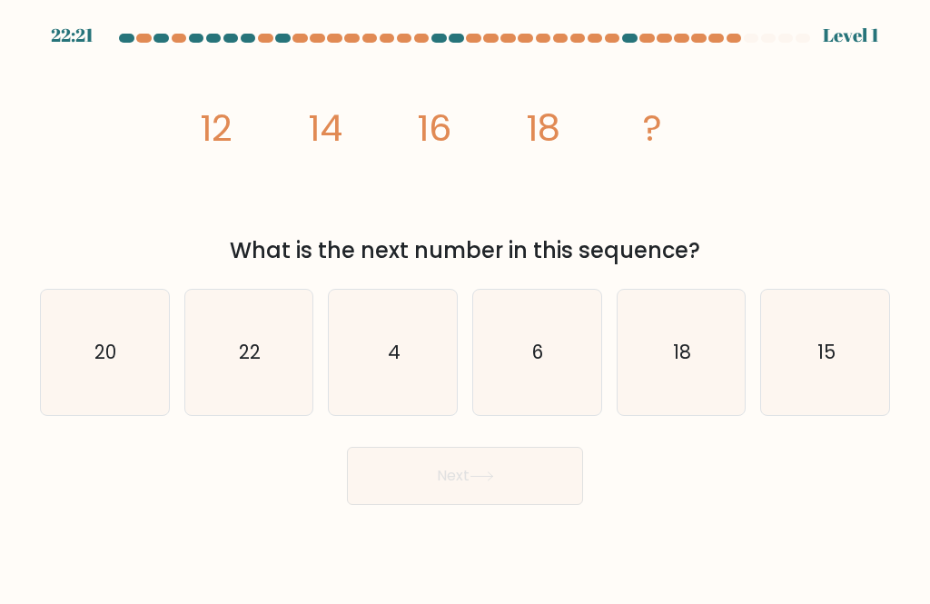
click at [157, 380] on icon "20" at bounding box center [104, 352] width 125 height 125
click at [465, 307] on input "a. 20" at bounding box center [465, 304] width 1 height 5
radio input "true"
click at [84, 372] on icon "20" at bounding box center [104, 352] width 123 height 123
click at [465, 307] on input "a. 20" at bounding box center [465, 304] width 1 height 5
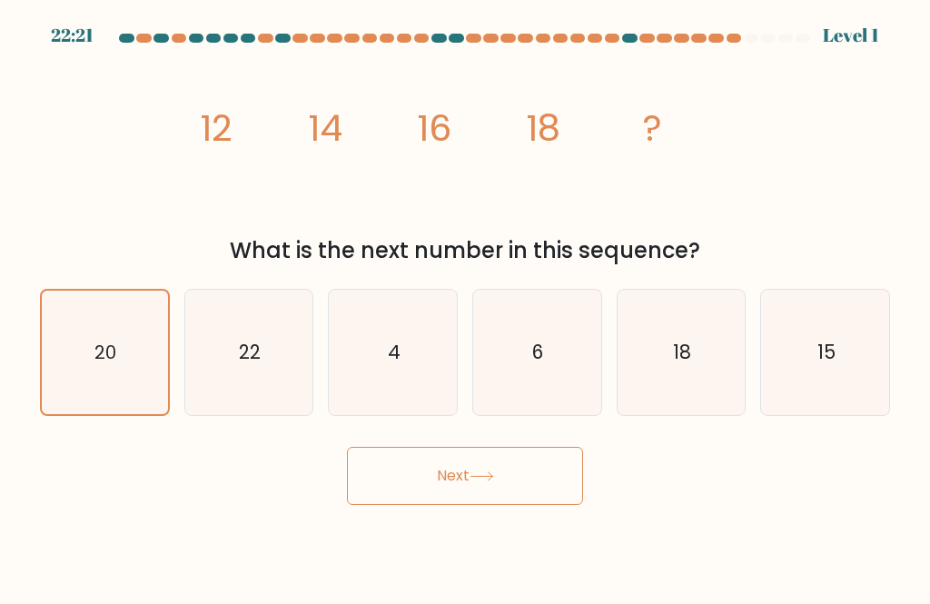
click at [524, 480] on button "Next" at bounding box center [465, 476] width 236 height 58
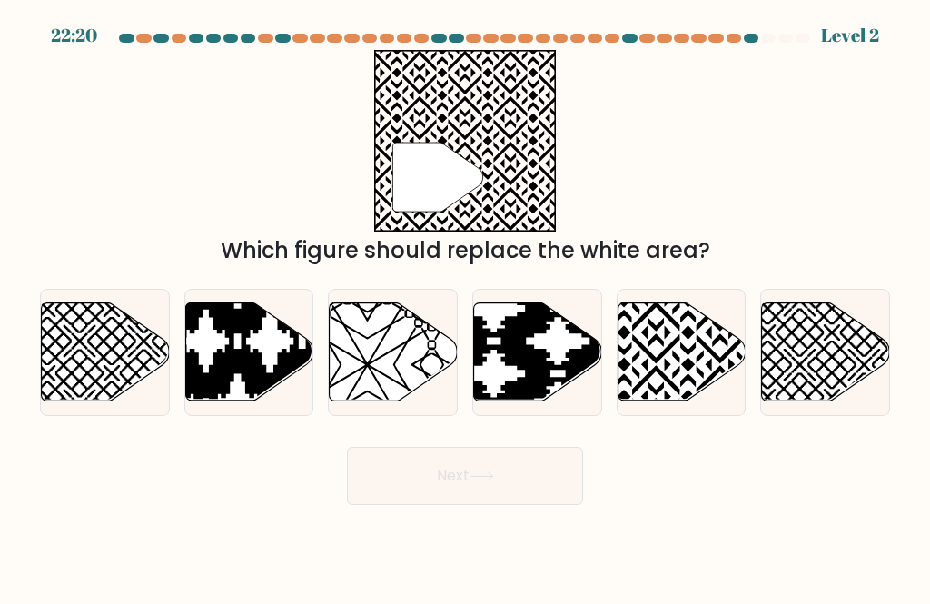
click at [215, 379] on icon at bounding box center [206, 405] width 258 height 258
click at [465, 307] on input "b." at bounding box center [465, 304] width 1 height 5
radio input "true"
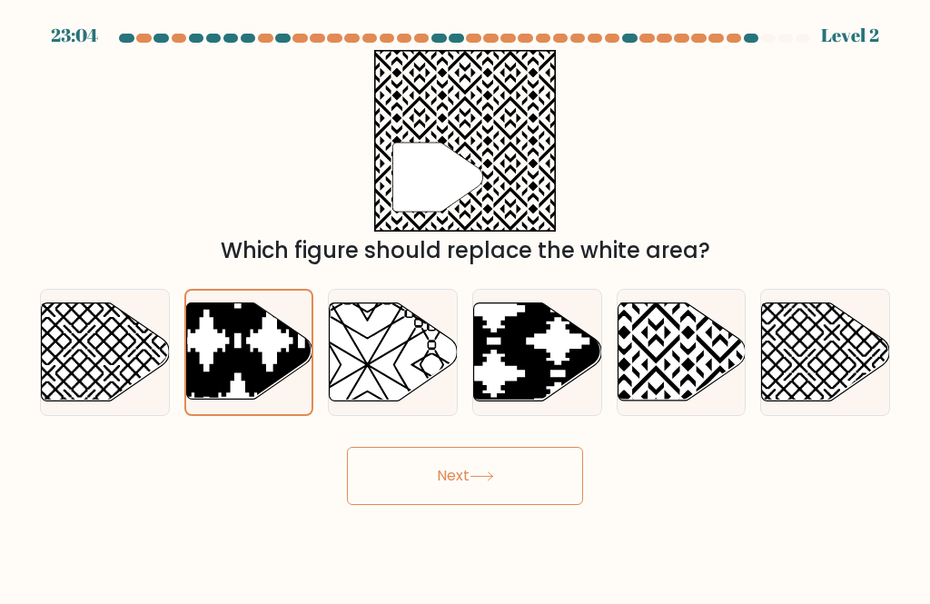
click at [557, 500] on button "Next" at bounding box center [465, 476] width 236 height 58
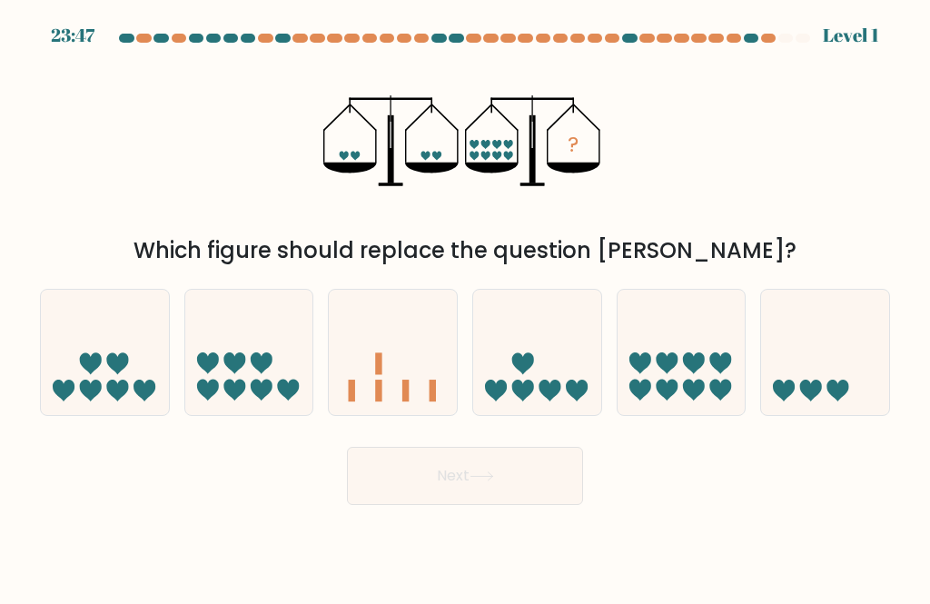
click at [69, 393] on icon at bounding box center [105, 352] width 128 height 106
click at [465, 307] on input "a." at bounding box center [465, 304] width 1 height 5
radio input "true"
click at [565, 505] on button "Next" at bounding box center [465, 476] width 236 height 58
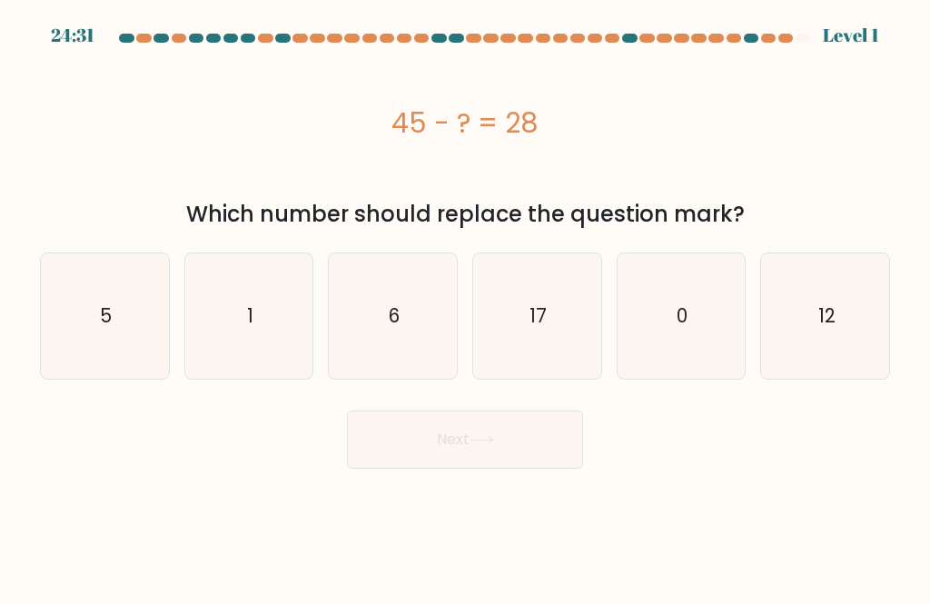
click at [192, 342] on icon "1" at bounding box center [248, 315] width 125 height 125
click at [465, 307] on input "b. 1" at bounding box center [465, 304] width 1 height 5
radio input "true"
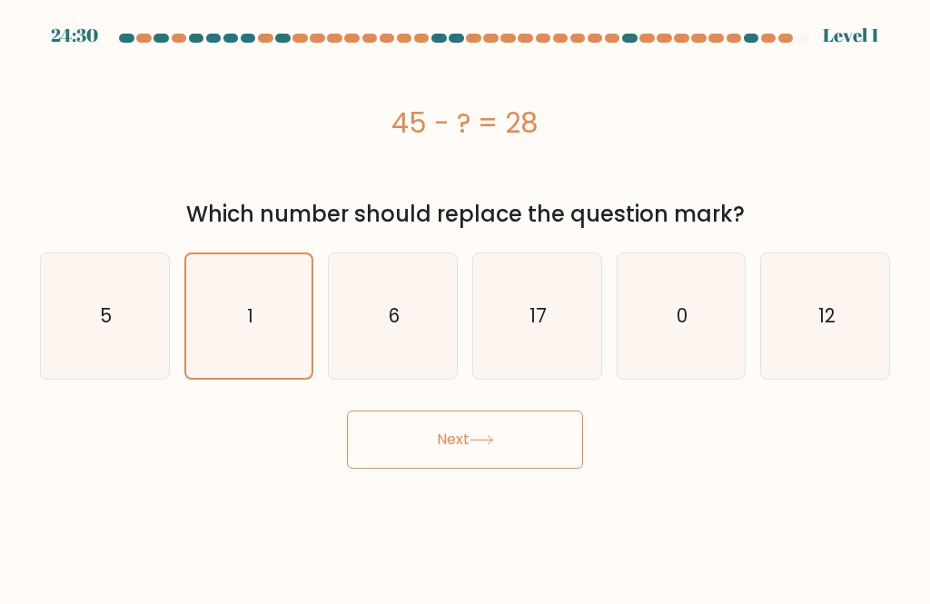
click at [567, 452] on button "Next" at bounding box center [465, 439] width 236 height 58
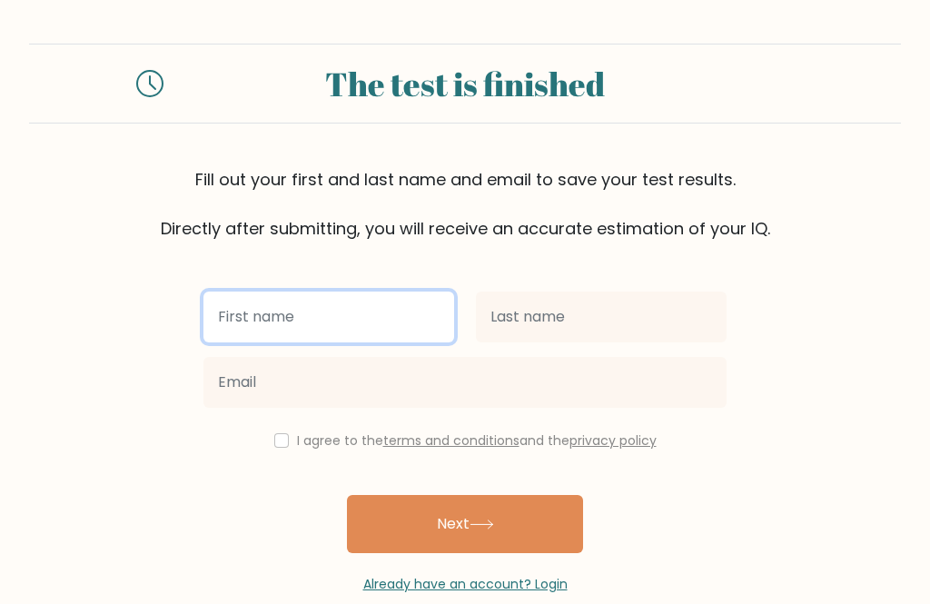
click at [225, 312] on input "text" at bounding box center [328, 316] width 251 height 51
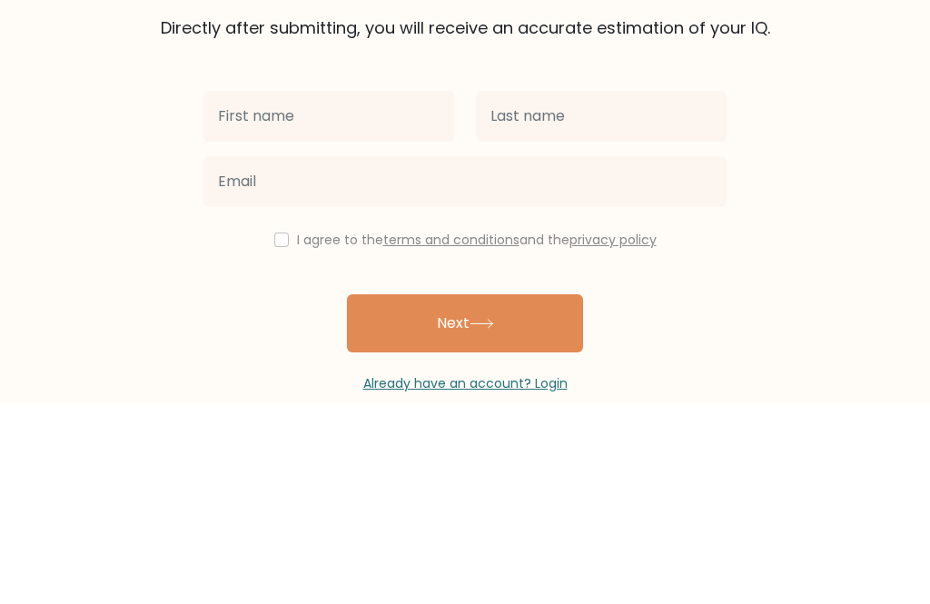
scroll to position [58, 0]
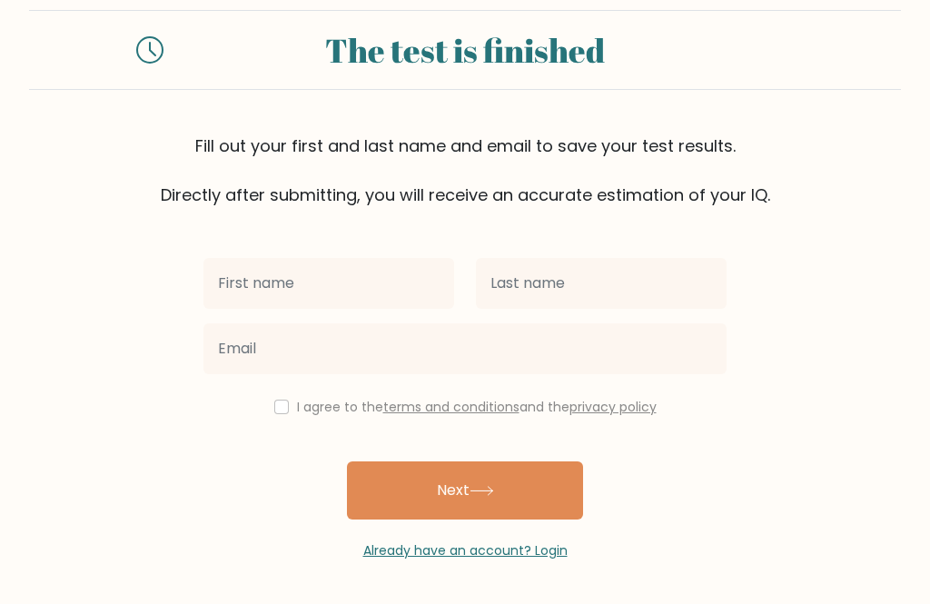
click at [534, 479] on button "Next" at bounding box center [465, 490] width 236 height 58
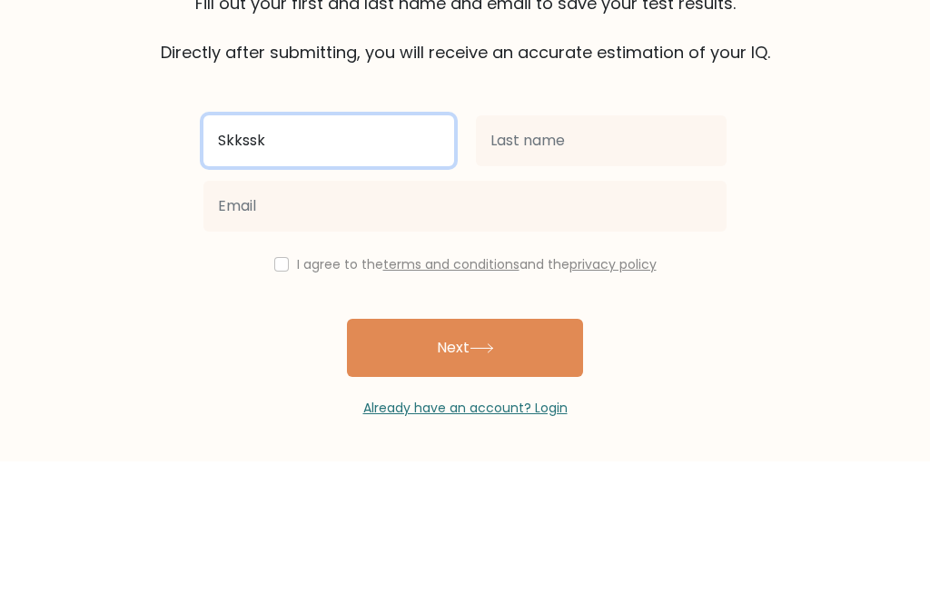
type input "Skkssk"
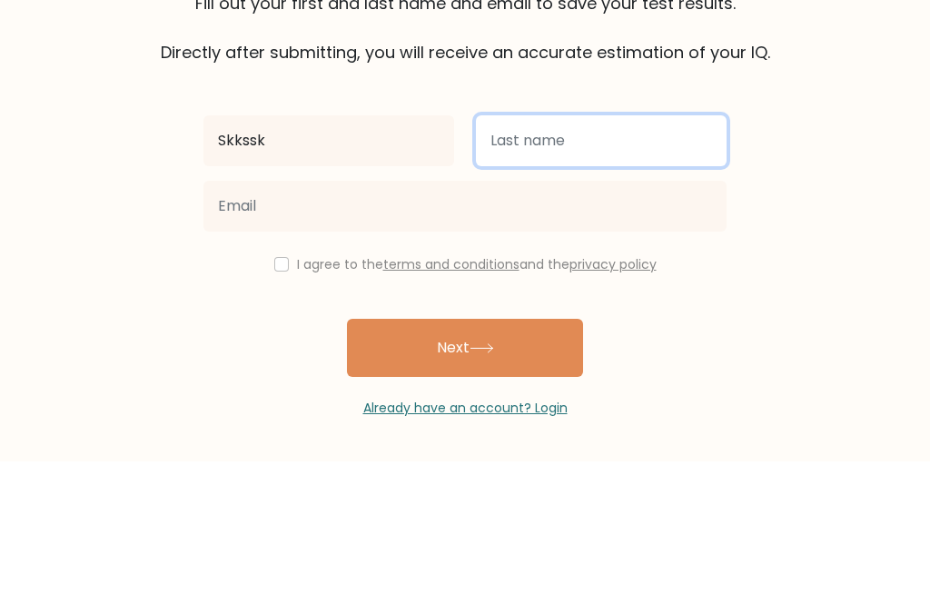
click at [618, 258] on input "text" at bounding box center [601, 283] width 251 height 51
type input "Ksksmsm"
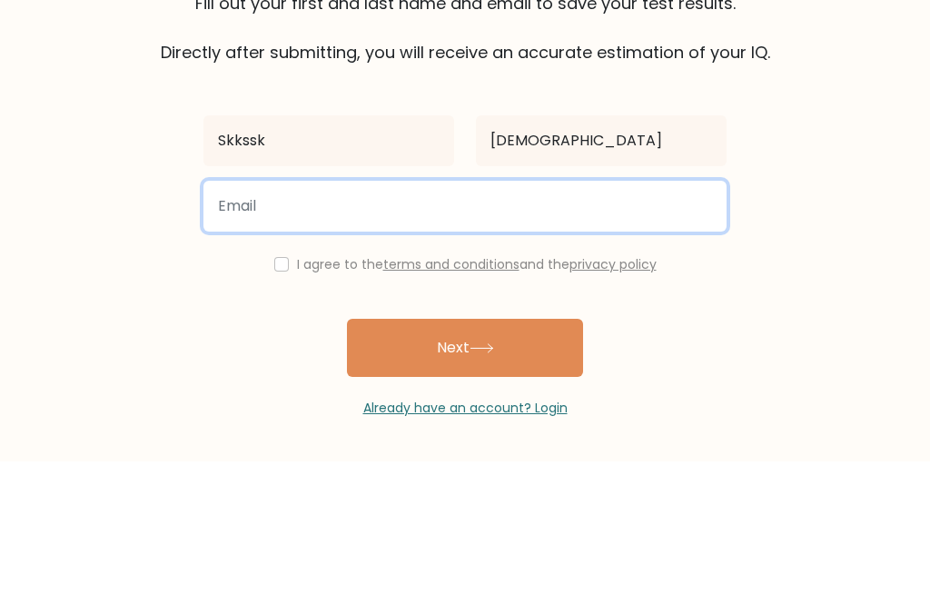
click at [223, 323] on input "email" at bounding box center [464, 348] width 523 height 51
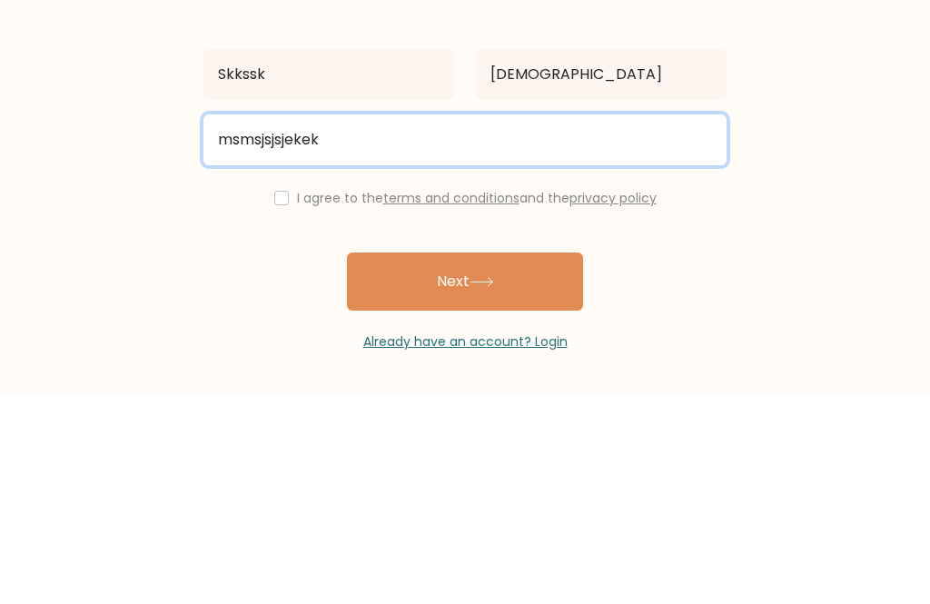
type input "msmsjsjsjekek"
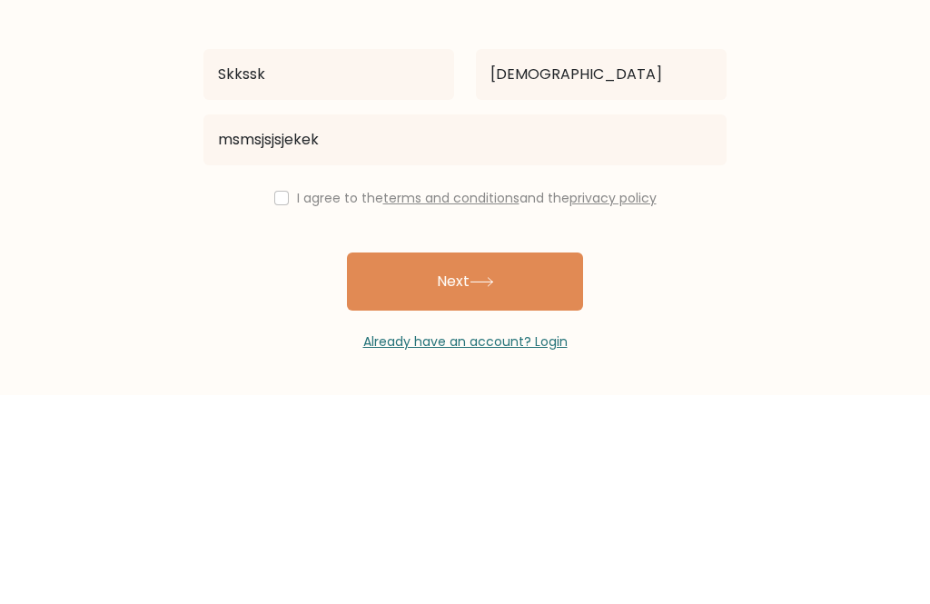
click at [262, 396] on div "I agree to the terms and conditions and the privacy policy" at bounding box center [464, 407] width 545 height 22
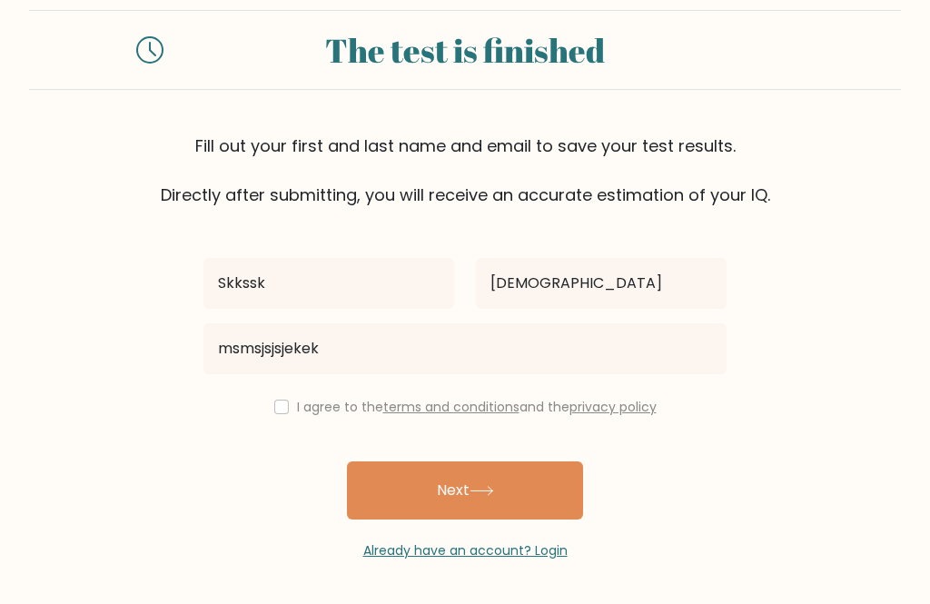
click at [274, 399] on input "checkbox" at bounding box center [281, 406] width 15 height 15
checkbox input "true"
click at [543, 468] on button "Next" at bounding box center [465, 490] width 236 height 58
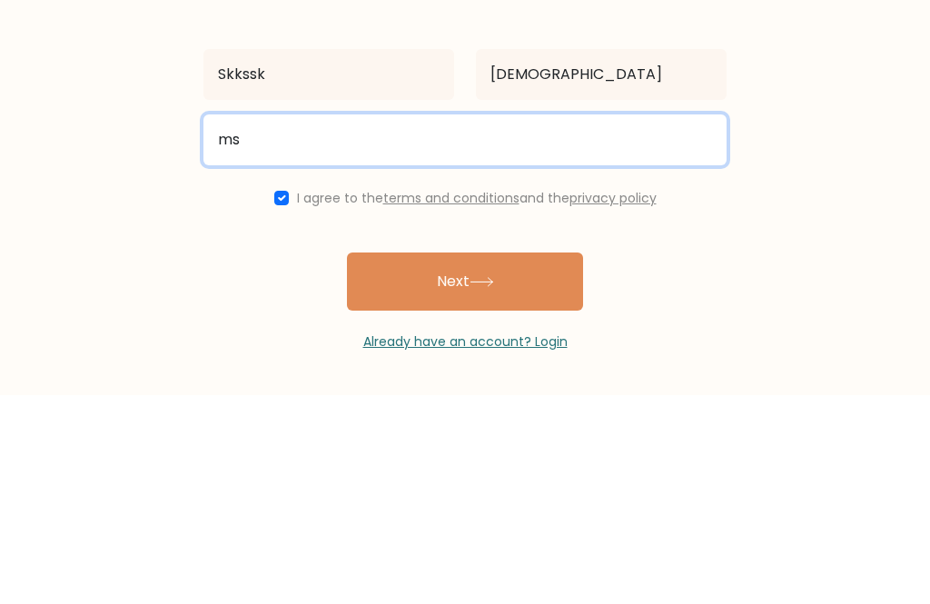
type input "m"
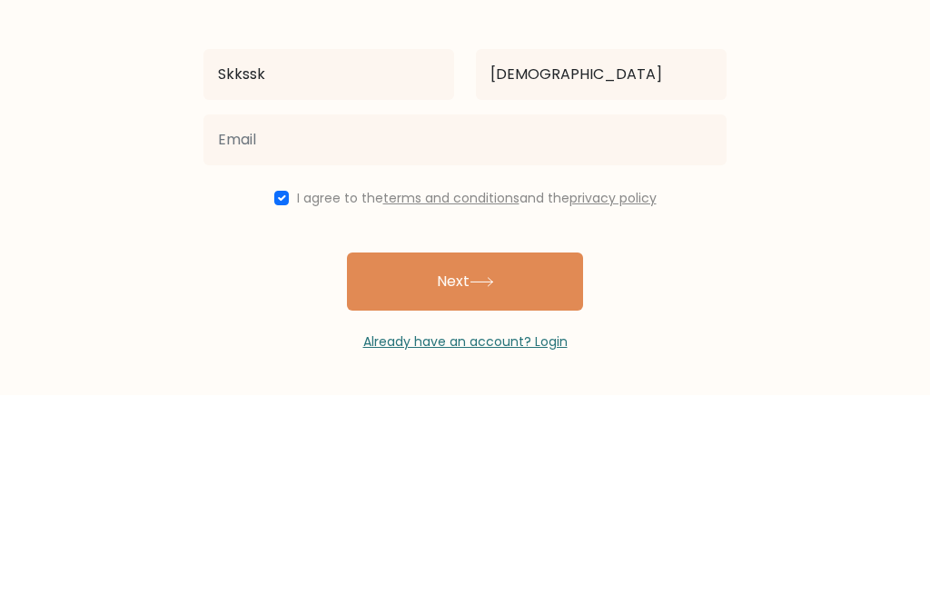
click at [273, 207] on div "Skkssk Ksksmsm I agree to the terms and conditions and the privacy policy Next …" at bounding box center [464, 383] width 545 height 353
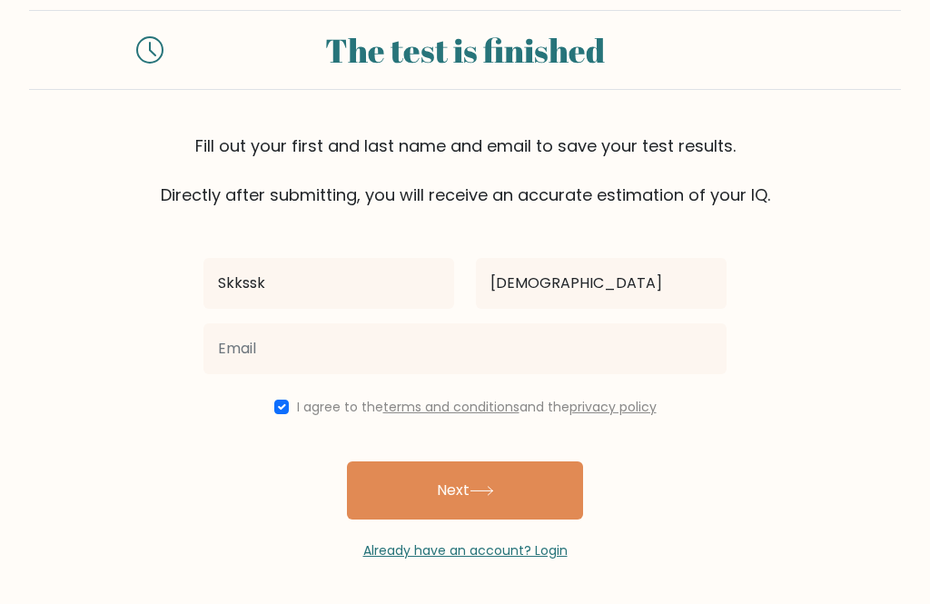
click at [269, 396] on div "Skkssk Ksksmsm I agree to the terms and conditions and the privacy policy Next …" at bounding box center [464, 383] width 545 height 353
click at [274, 399] on input "checkbox" at bounding box center [281, 406] width 15 height 15
checkbox input "false"
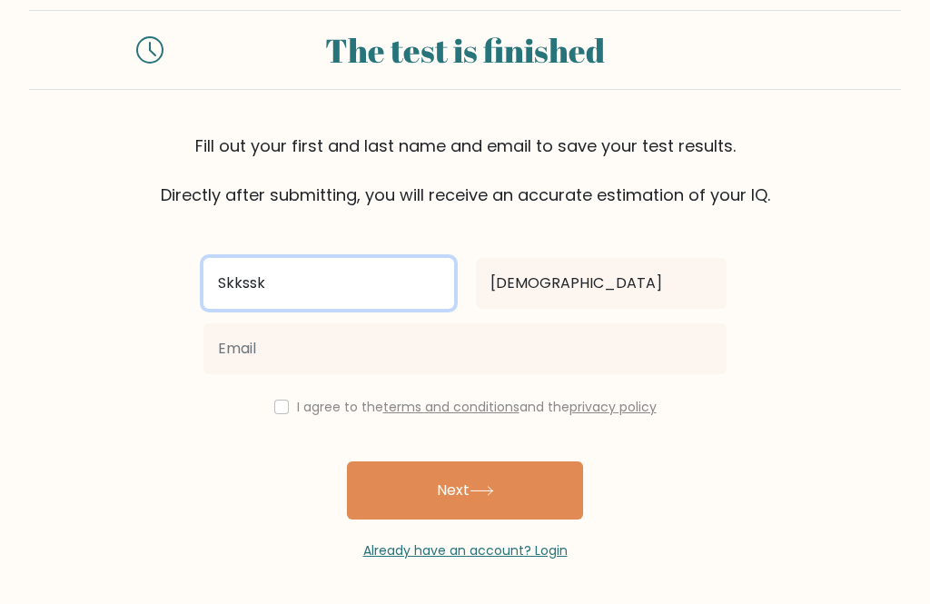
click at [288, 267] on input "Skkssk" at bounding box center [328, 283] width 251 height 51
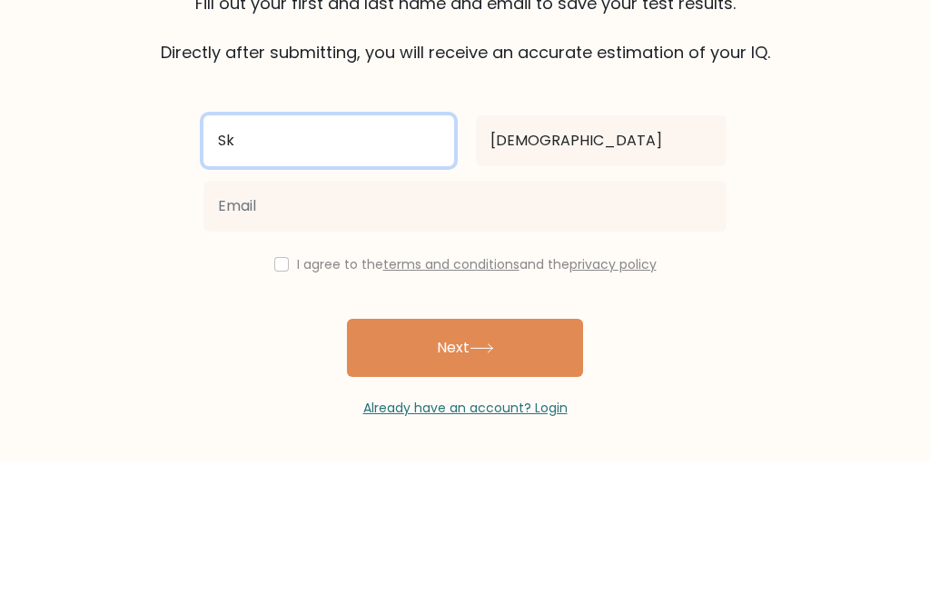
type input "S"
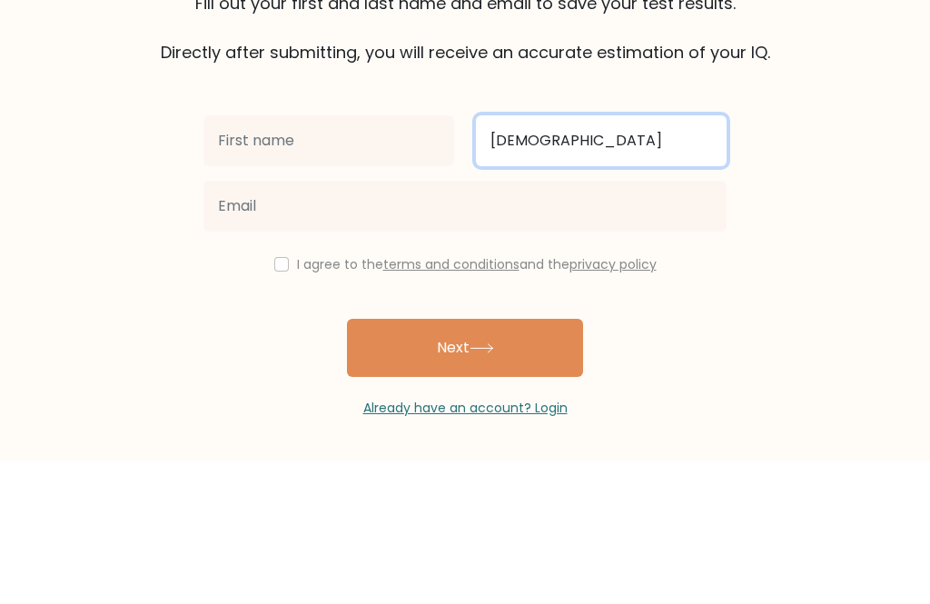
click at [647, 258] on input "Ksksmsm" at bounding box center [601, 283] width 251 height 51
type input "K"
type input "Q"
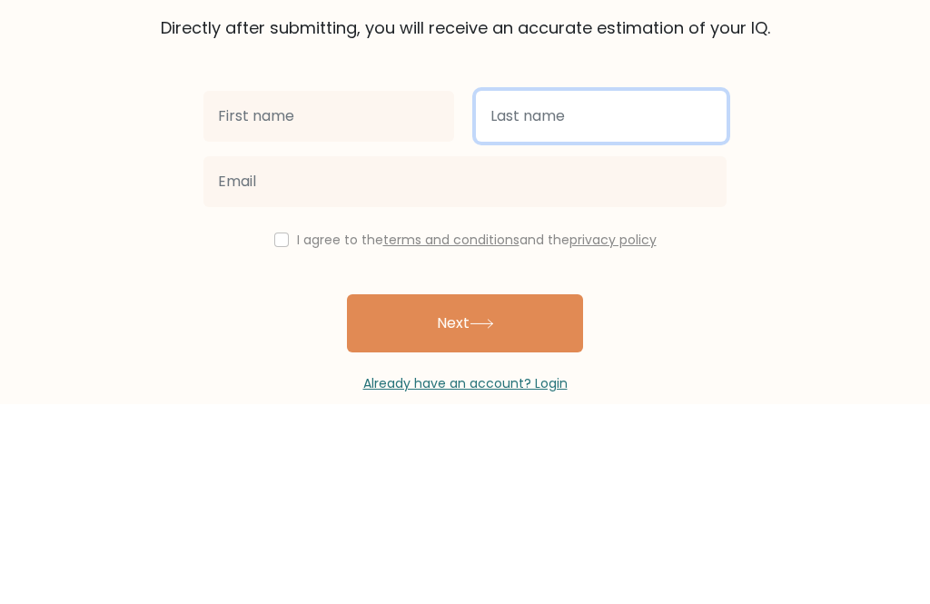
scroll to position [0, 0]
